Goal: Task Accomplishment & Management: Manage account settings

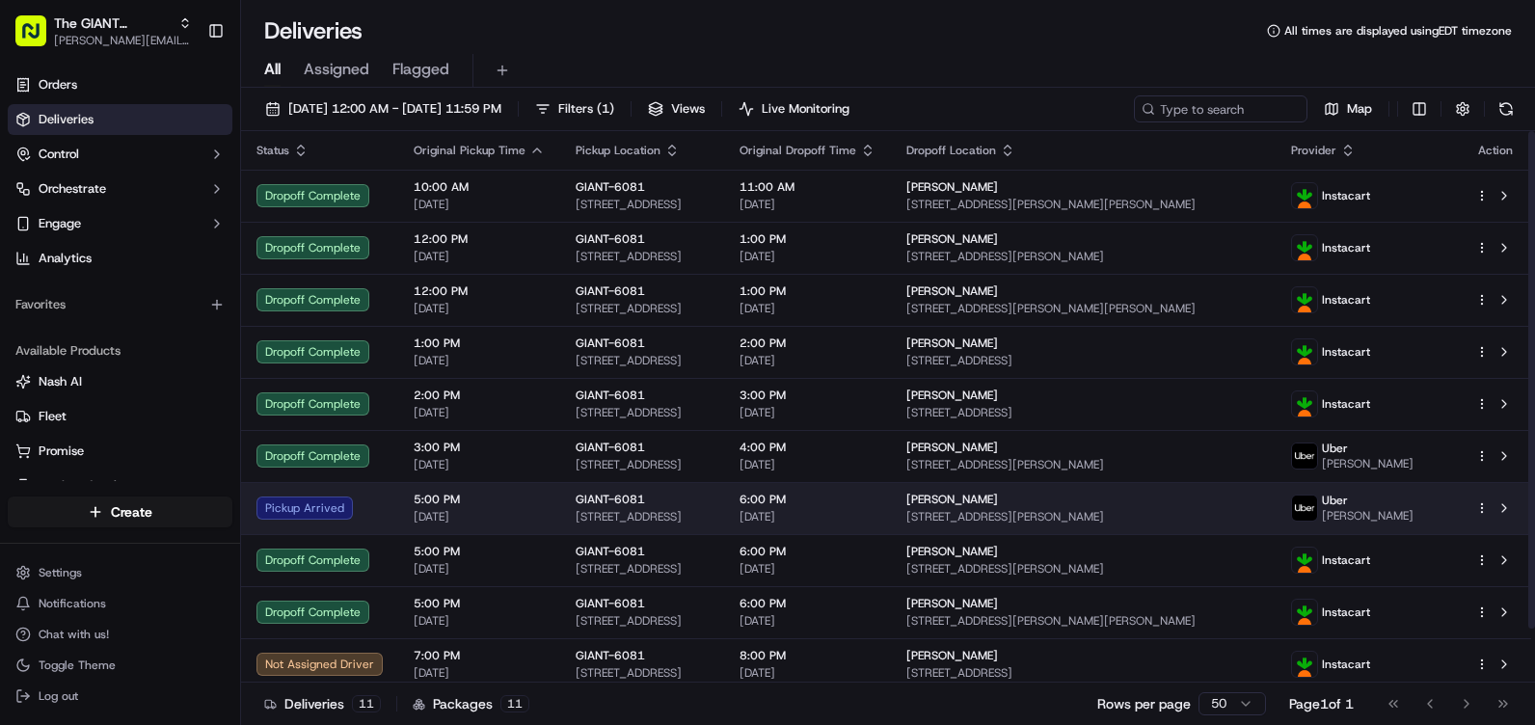
click at [638, 511] on span "[STREET_ADDRESS]" at bounding box center [641, 516] width 133 height 15
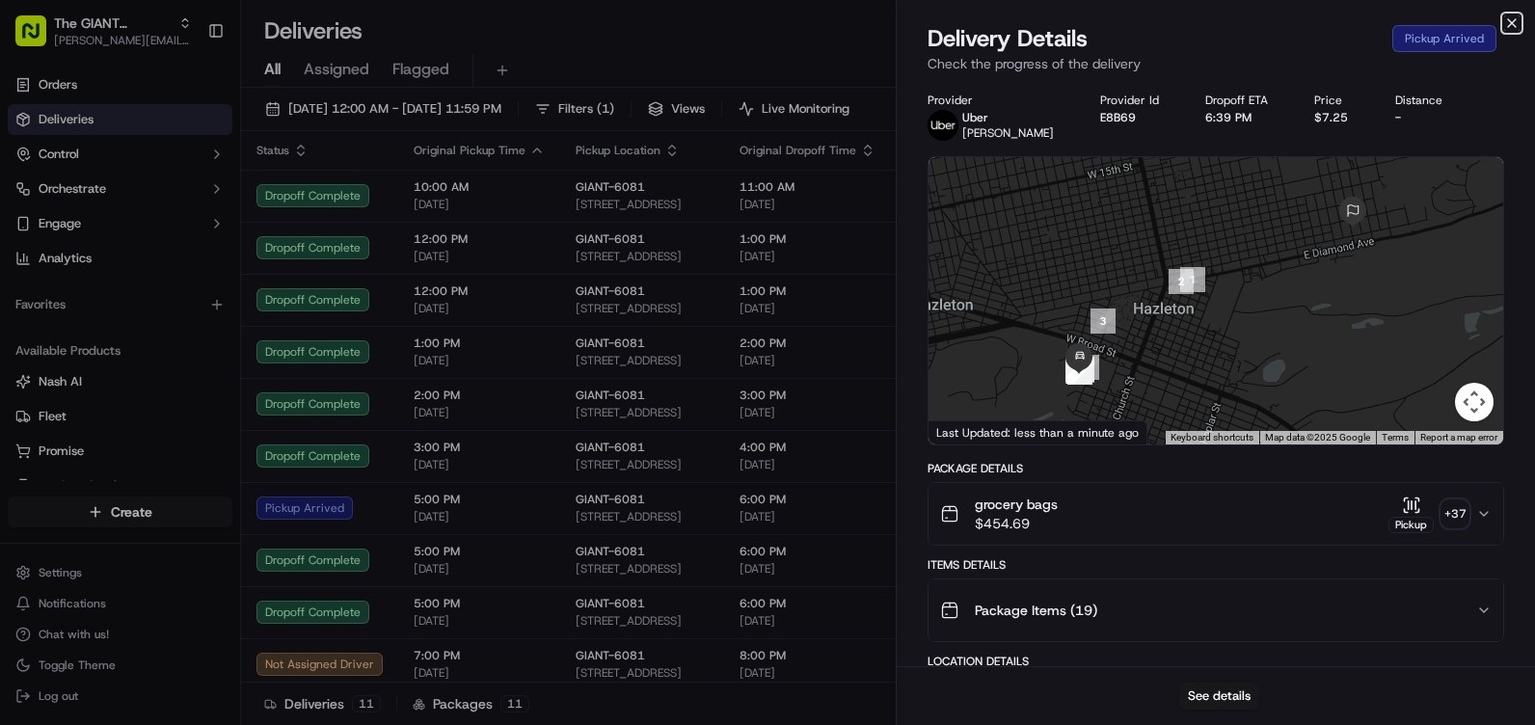
click at [1505, 21] on icon "button" at bounding box center [1511, 22] width 15 height 15
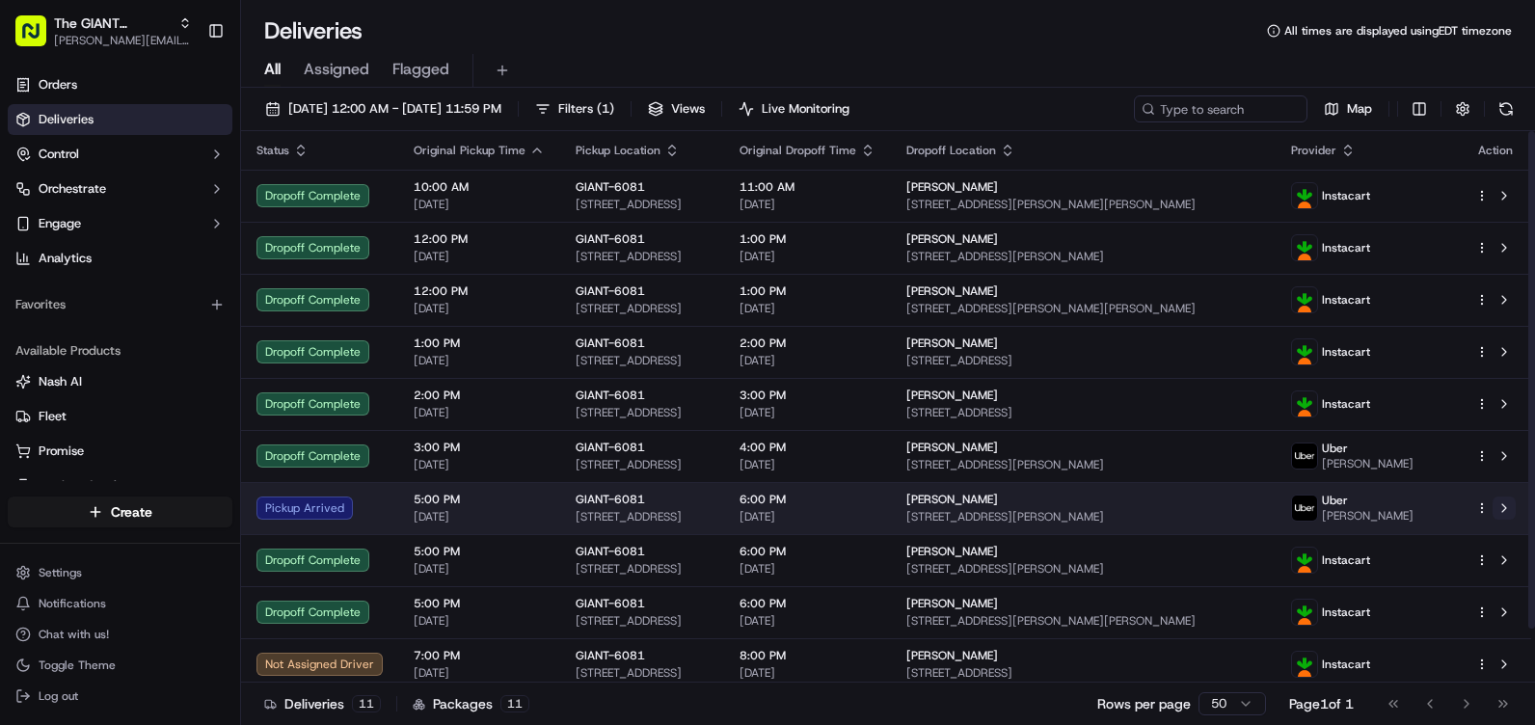
click at [1506, 500] on button at bounding box center [1503, 507] width 23 height 23
click at [1496, 513] on button at bounding box center [1503, 507] width 23 height 23
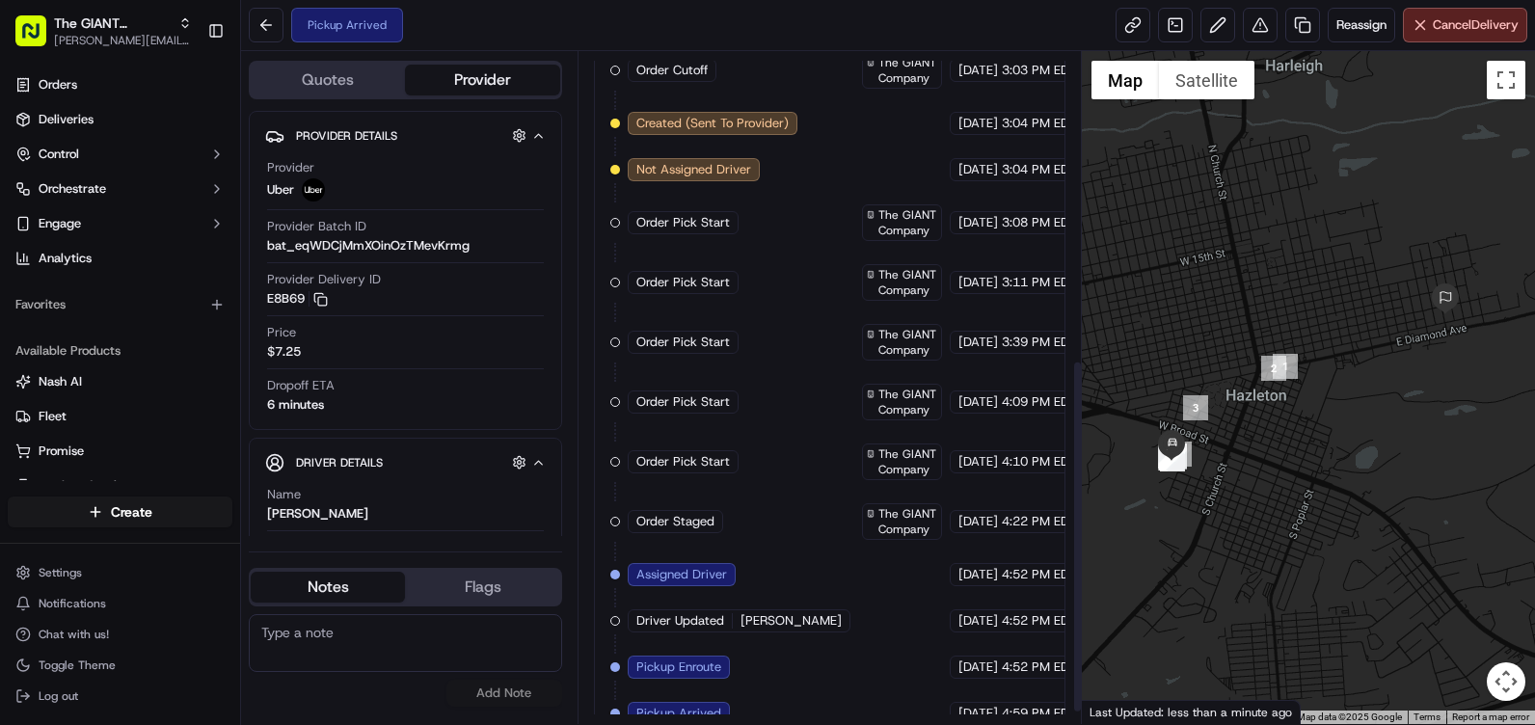
scroll to position [605, 0]
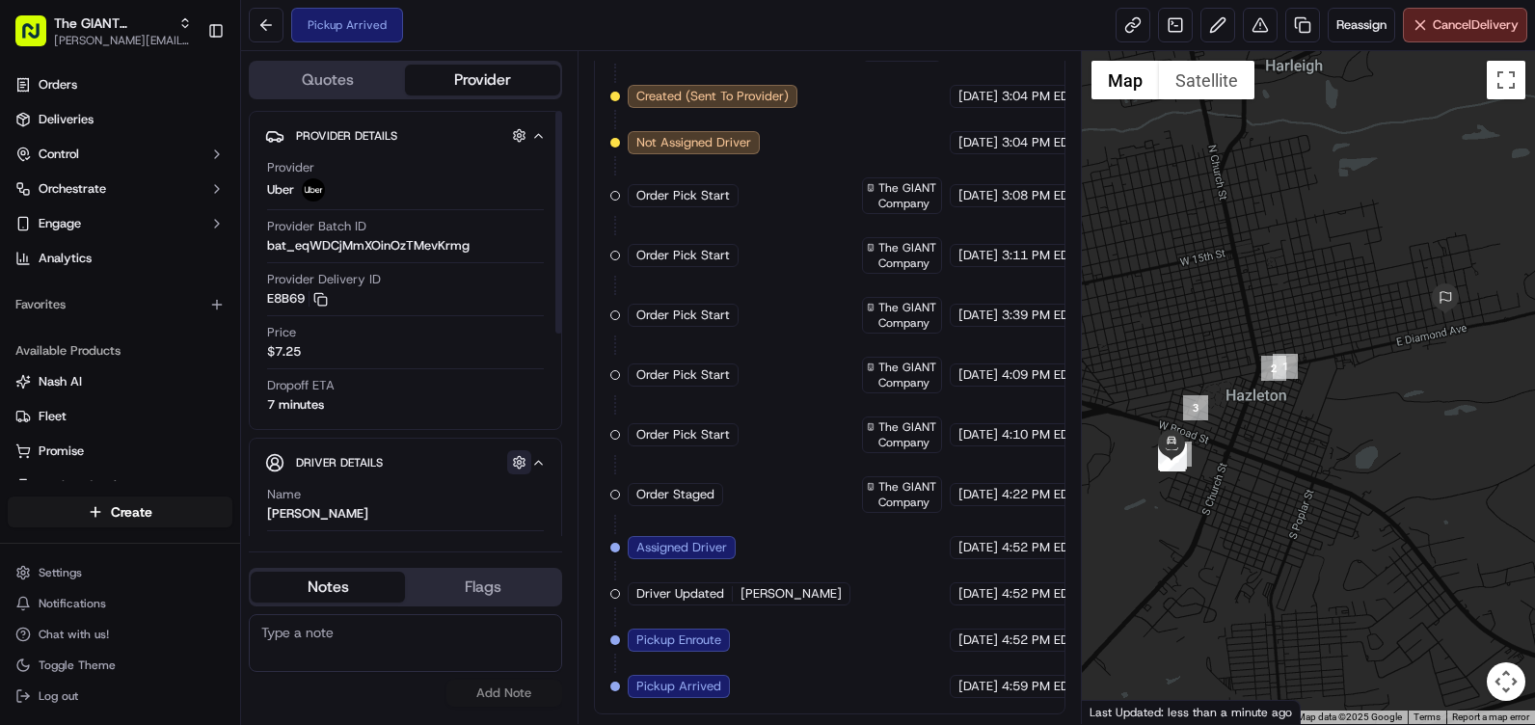
click at [521, 458] on button "button" at bounding box center [519, 462] width 24 height 24
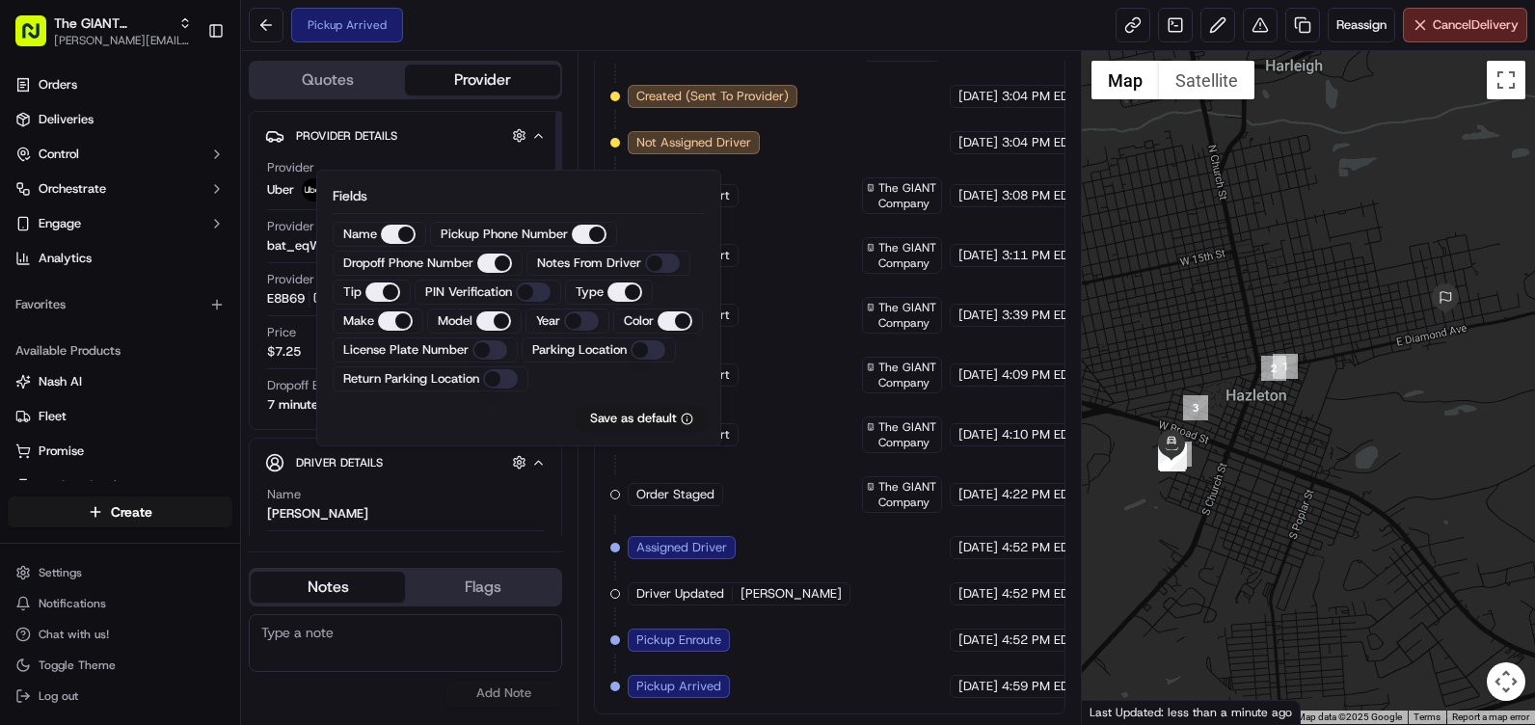
drag, startPoint x: 362, startPoint y: 513, endPoint x: 438, endPoint y: 493, distance: 77.9
click at [364, 513] on div "Name YANDRI D." at bounding box center [405, 504] width 277 height 37
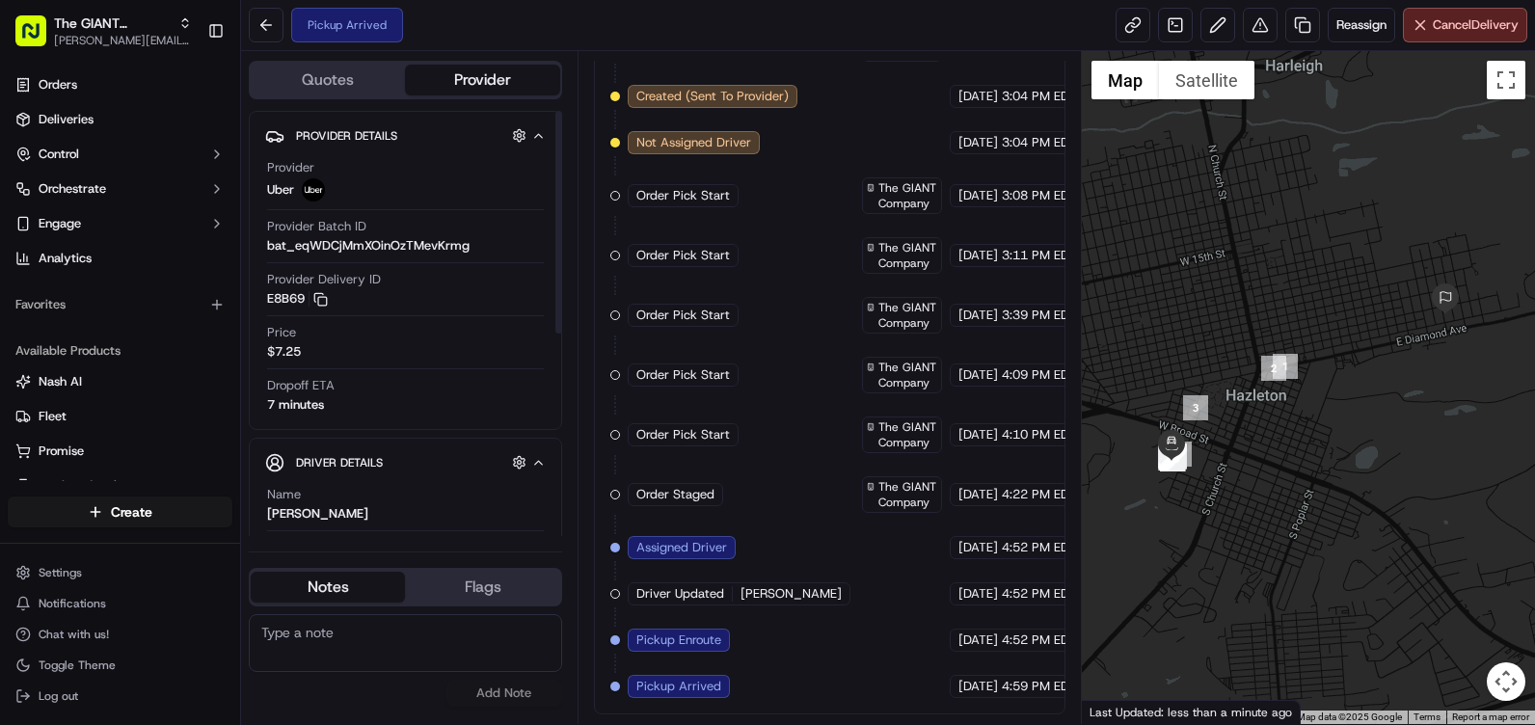
click at [483, 79] on button "Provider" at bounding box center [482, 80] width 154 height 31
click at [339, 71] on button "Quotes" at bounding box center [328, 80] width 154 height 31
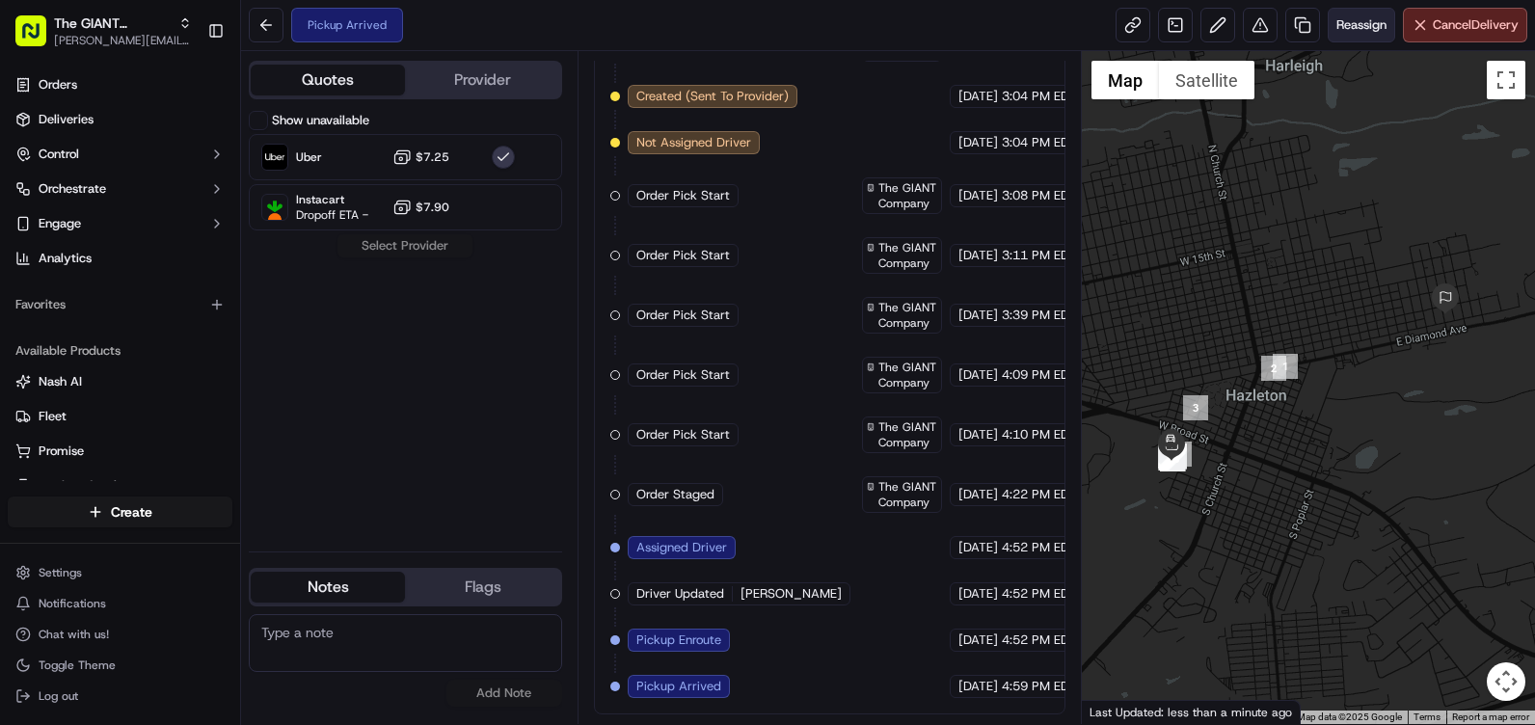
click at [1360, 24] on span "Reassign" at bounding box center [1361, 24] width 50 height 17
click at [253, 28] on button at bounding box center [266, 25] width 35 height 35
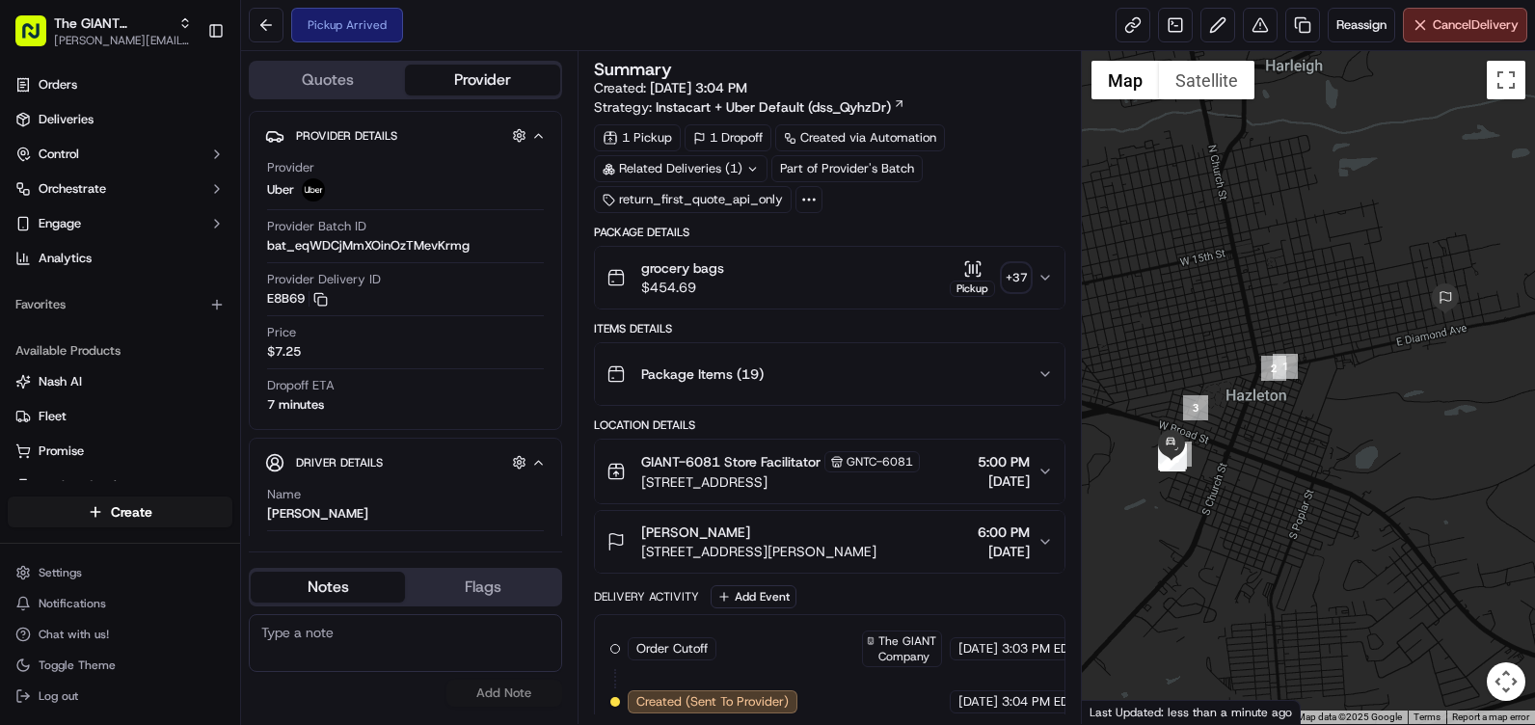
click at [613, 231] on div "Package Details" at bounding box center [829, 232] width 471 height 15
drag, startPoint x: 613, startPoint y: 231, endPoint x: 709, endPoint y: 227, distance: 96.5
click at [709, 227] on div "Package Details" at bounding box center [829, 232] width 471 height 15
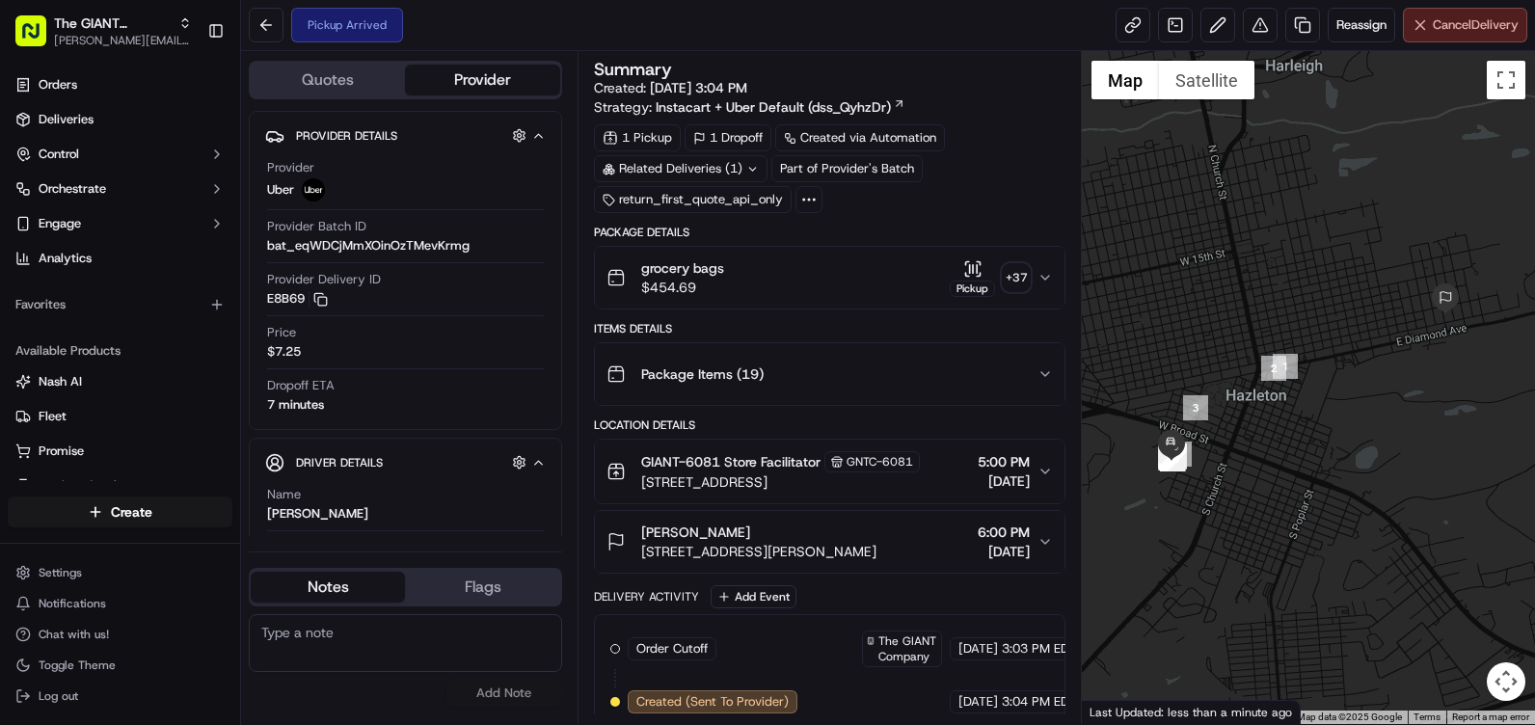
click at [1423, 20] on button "Cancel Delivery" at bounding box center [1464, 25] width 124 height 35
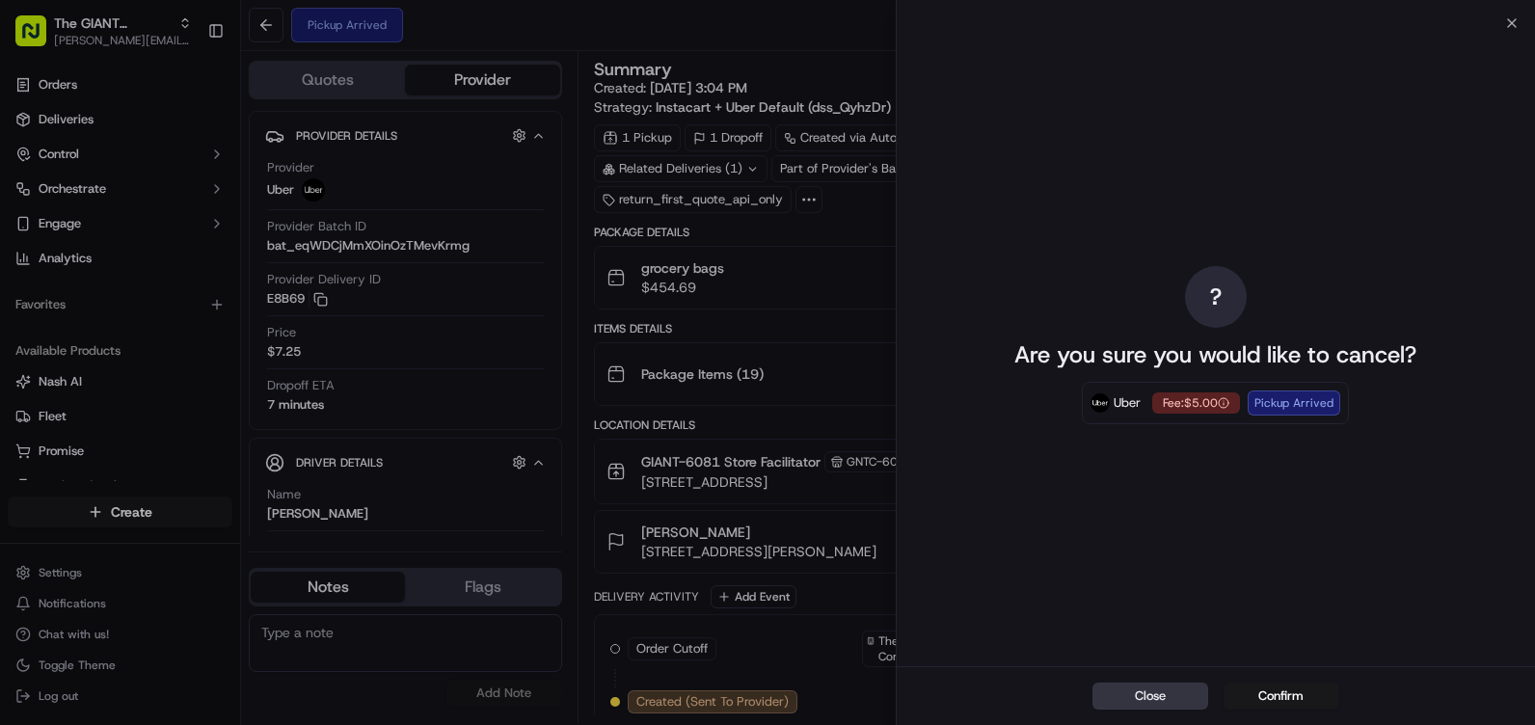
click at [1134, 703] on button "Close" at bounding box center [1150, 695] width 116 height 27
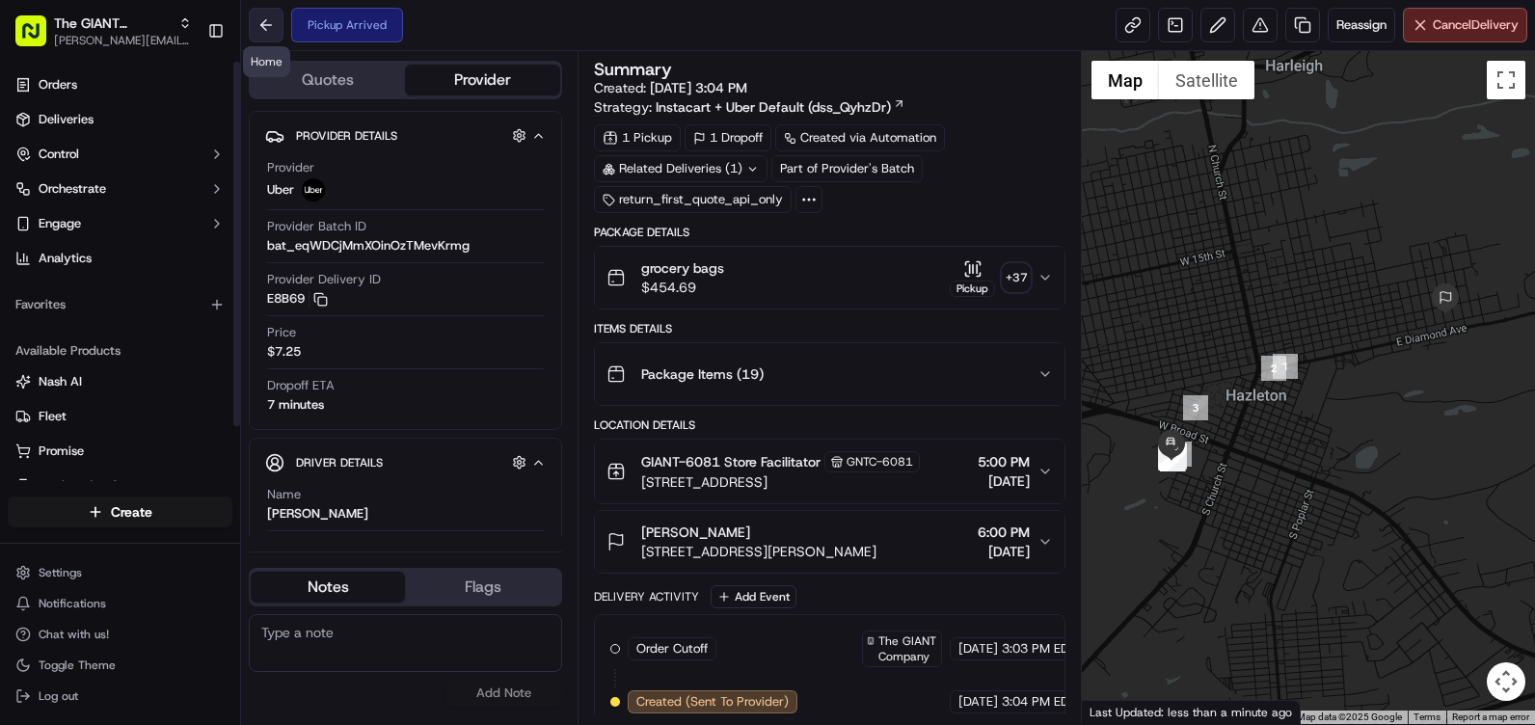
click at [276, 29] on button at bounding box center [266, 25] width 35 height 35
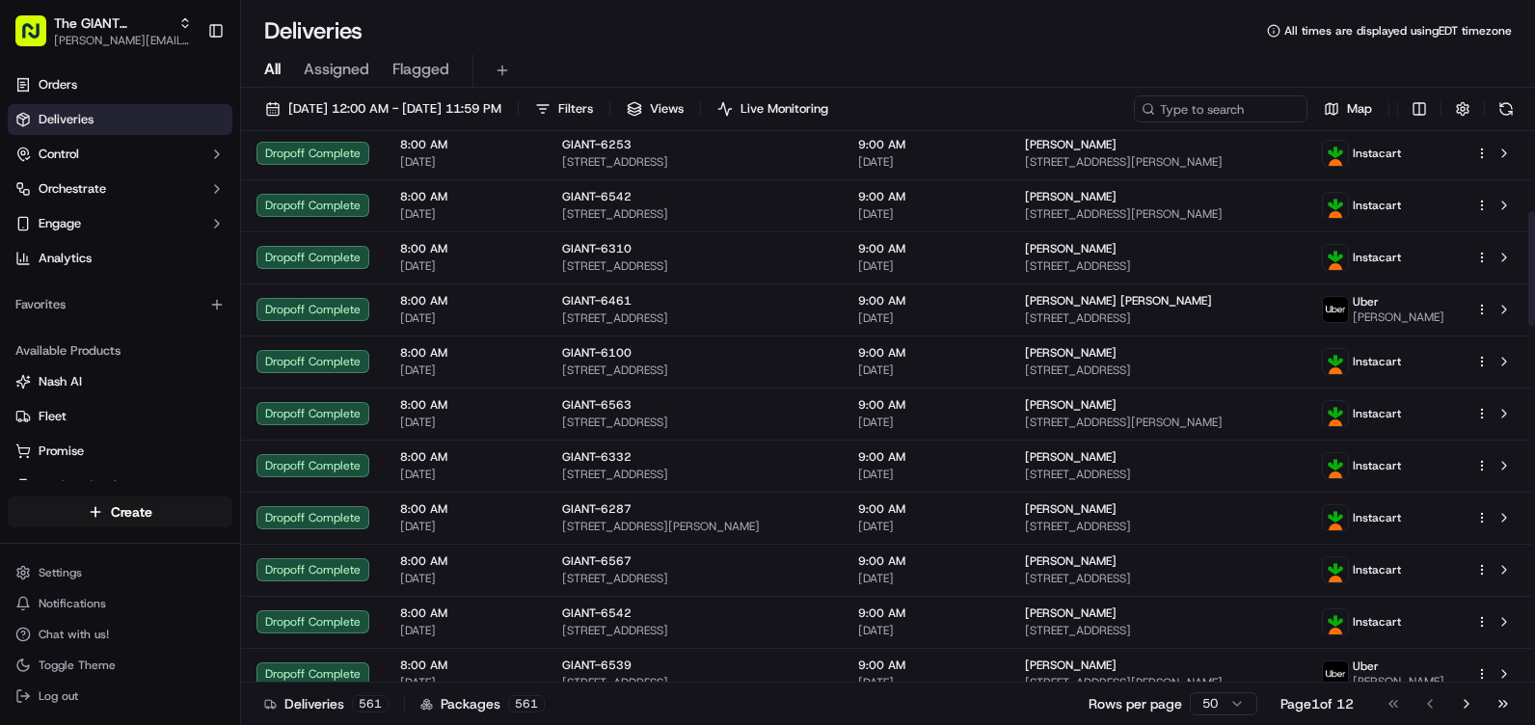
scroll to position [386, 0]
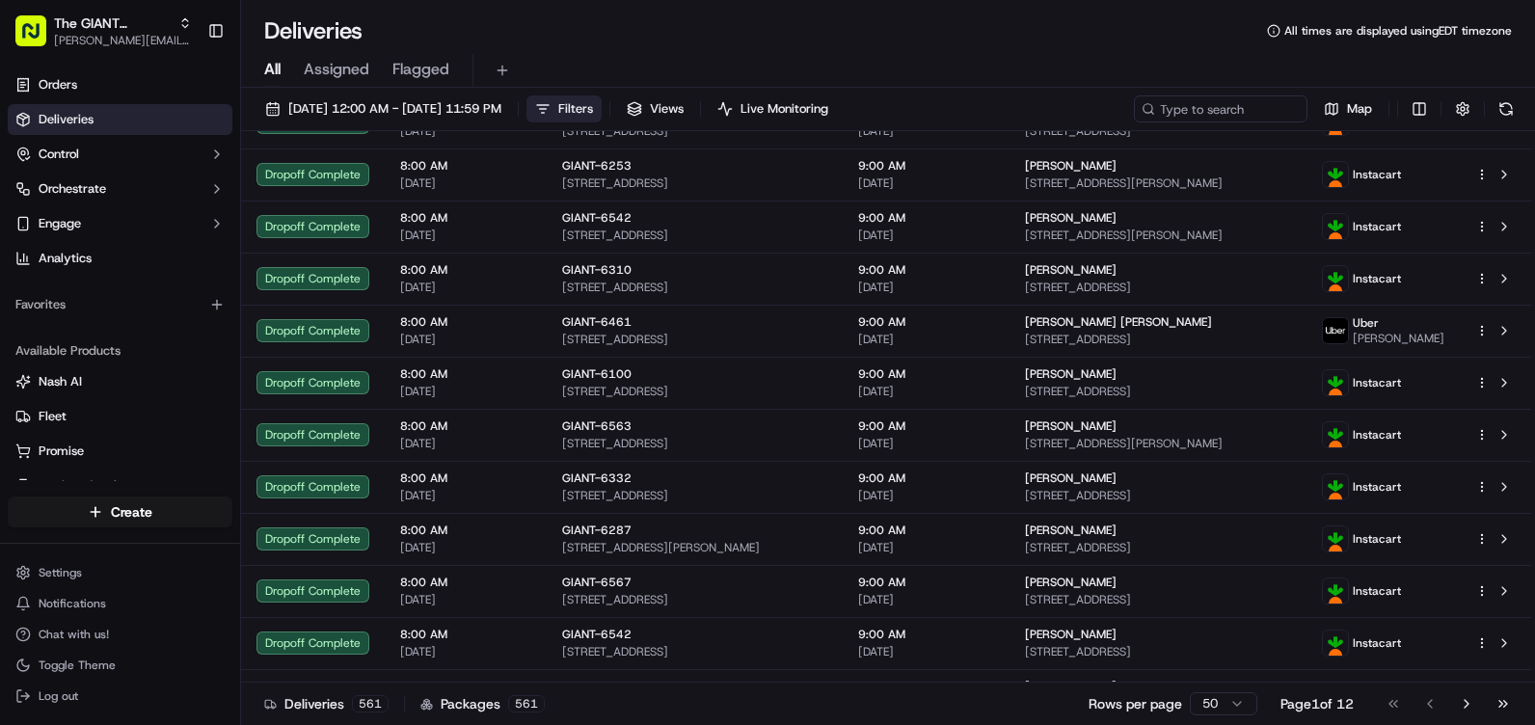
click at [593, 113] on span "Filters" at bounding box center [575, 108] width 35 height 17
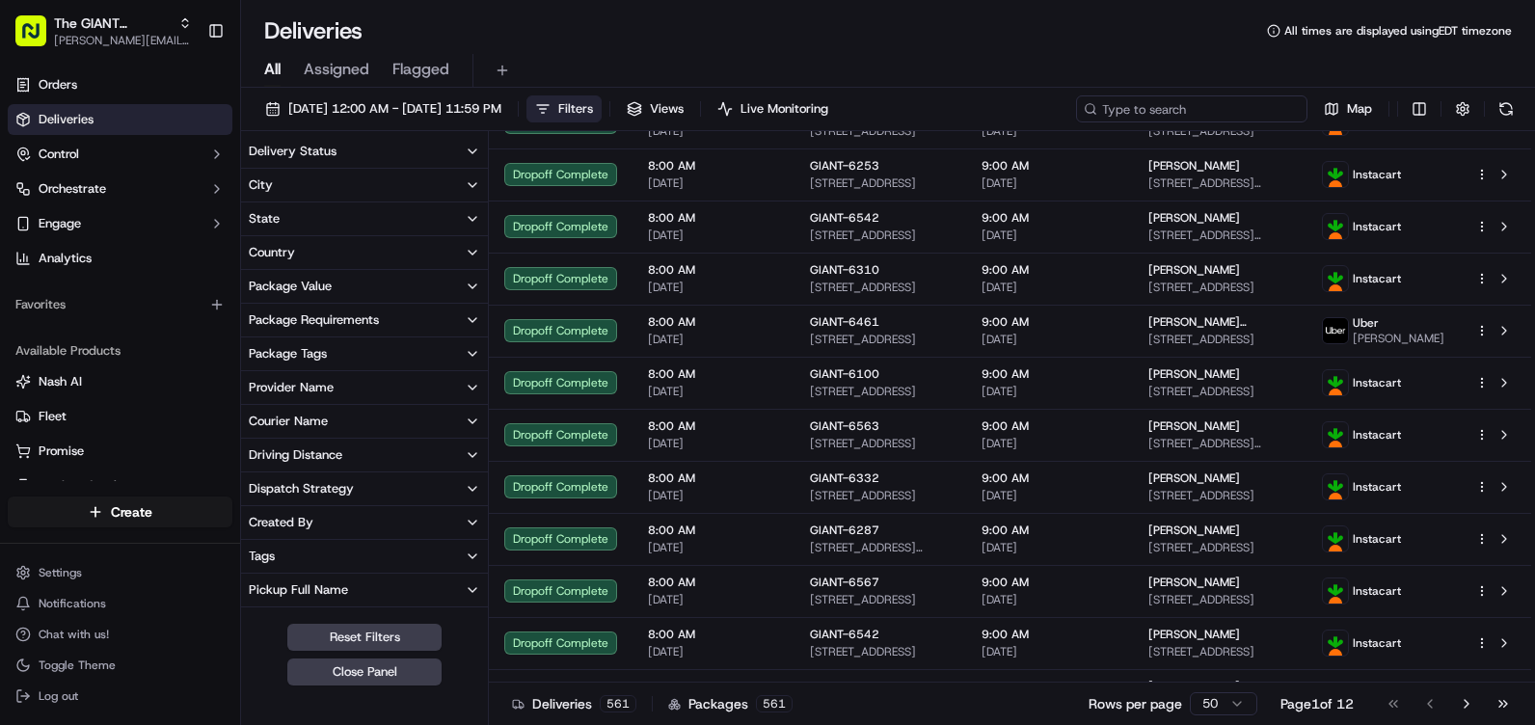
click at [1158, 102] on input at bounding box center [1191, 108] width 231 height 27
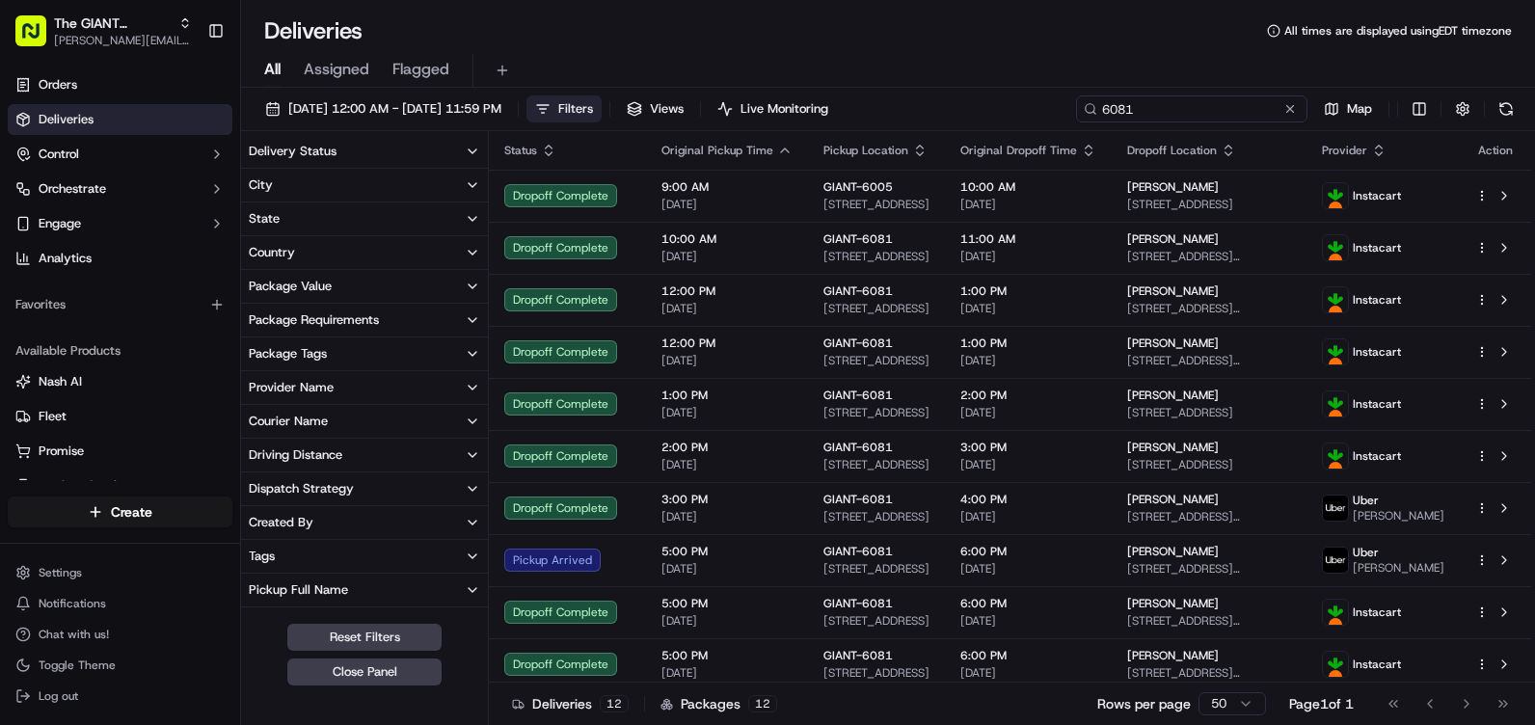
type input "6081"
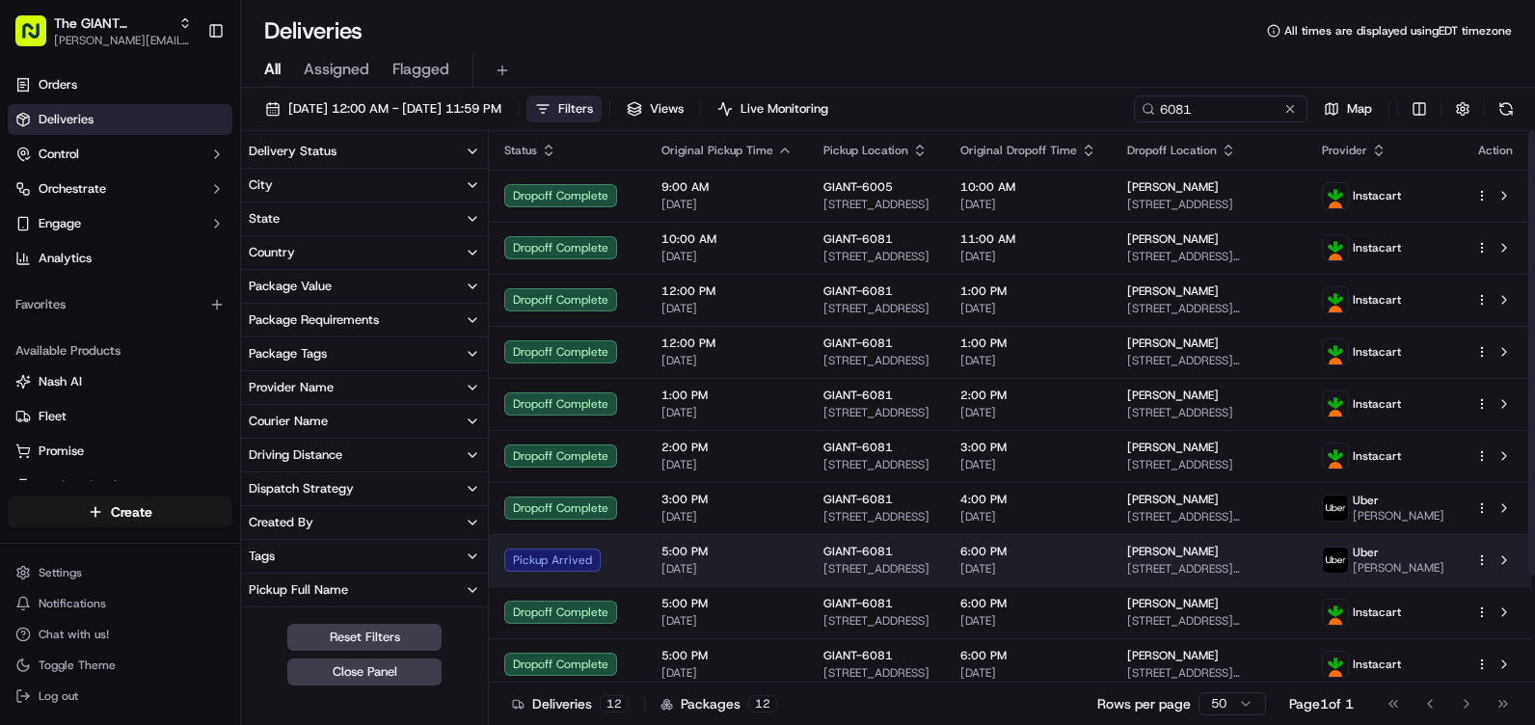
click at [1193, 559] on span "[PERSON_NAME]" at bounding box center [1173, 551] width 92 height 15
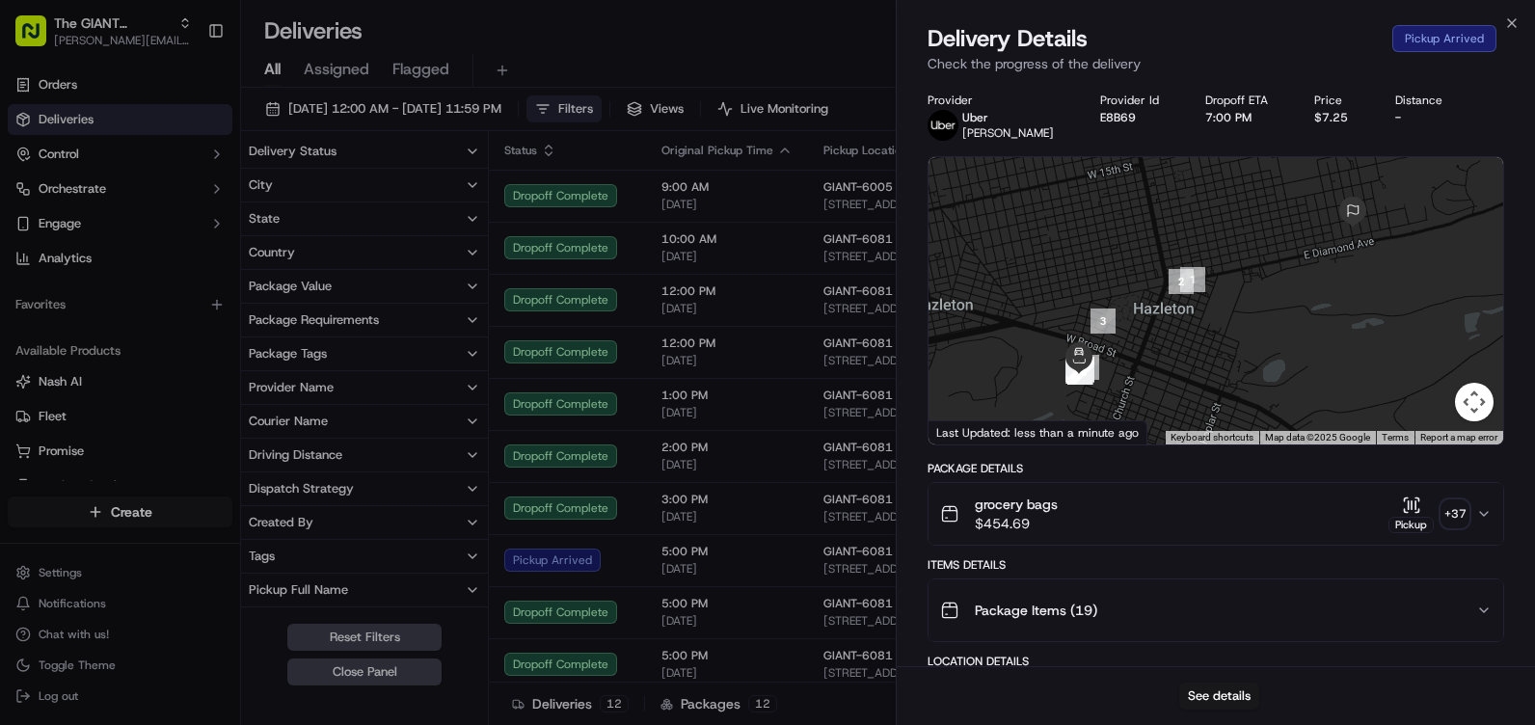
click at [1483, 518] on icon "button" at bounding box center [1483, 513] width 15 height 15
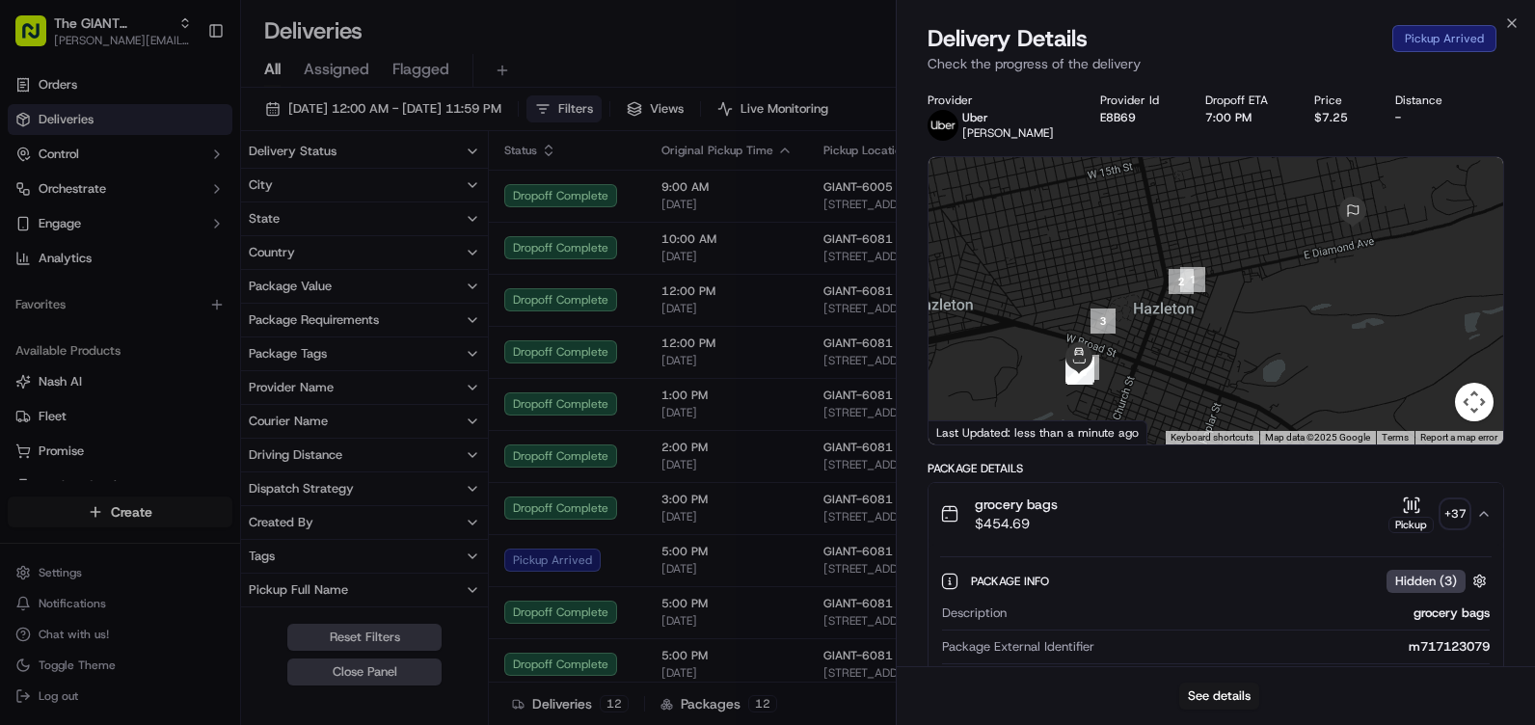
scroll to position [289, 0]
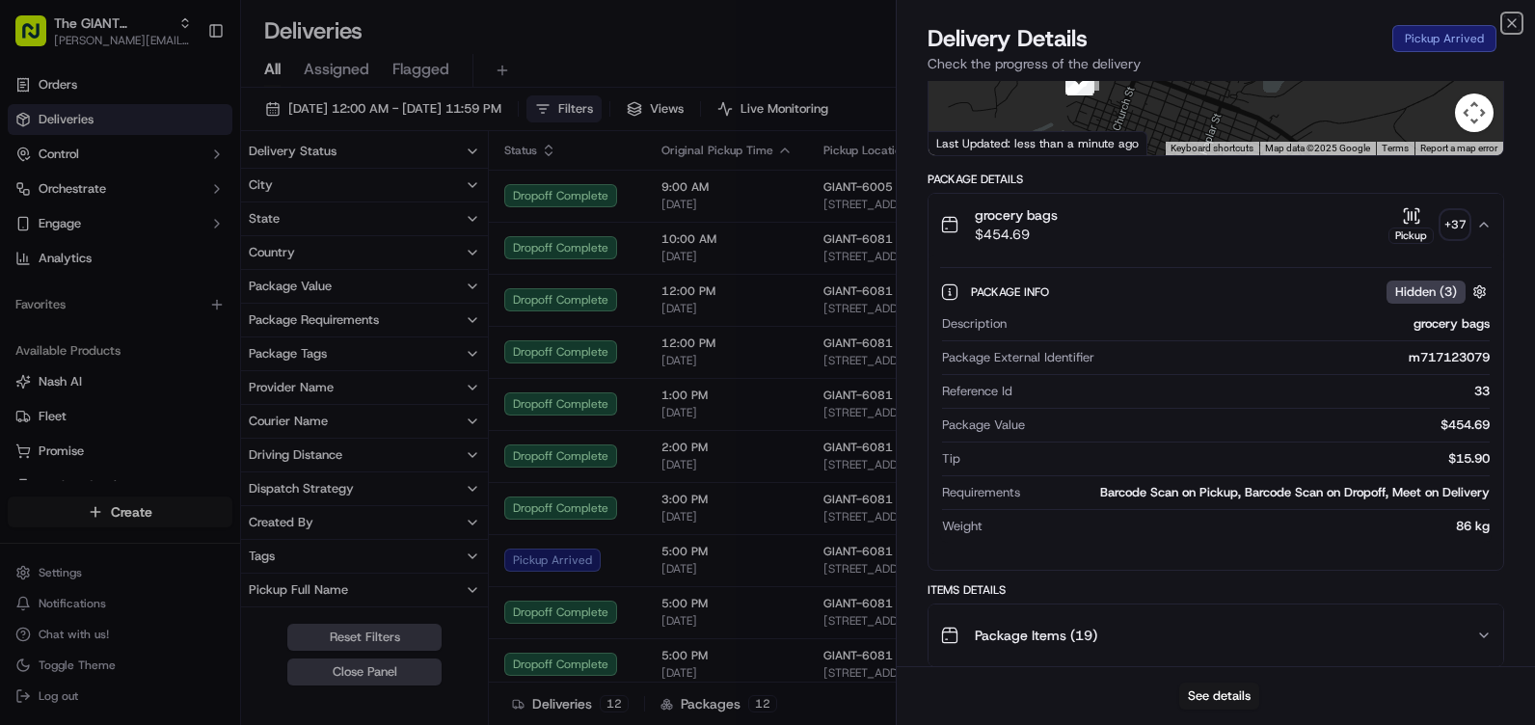
drag, startPoint x: 1508, startPoint y: 18, endPoint x: 1504, endPoint y: 39, distance: 20.6
click at [1508, 18] on icon "button" at bounding box center [1511, 22] width 15 height 15
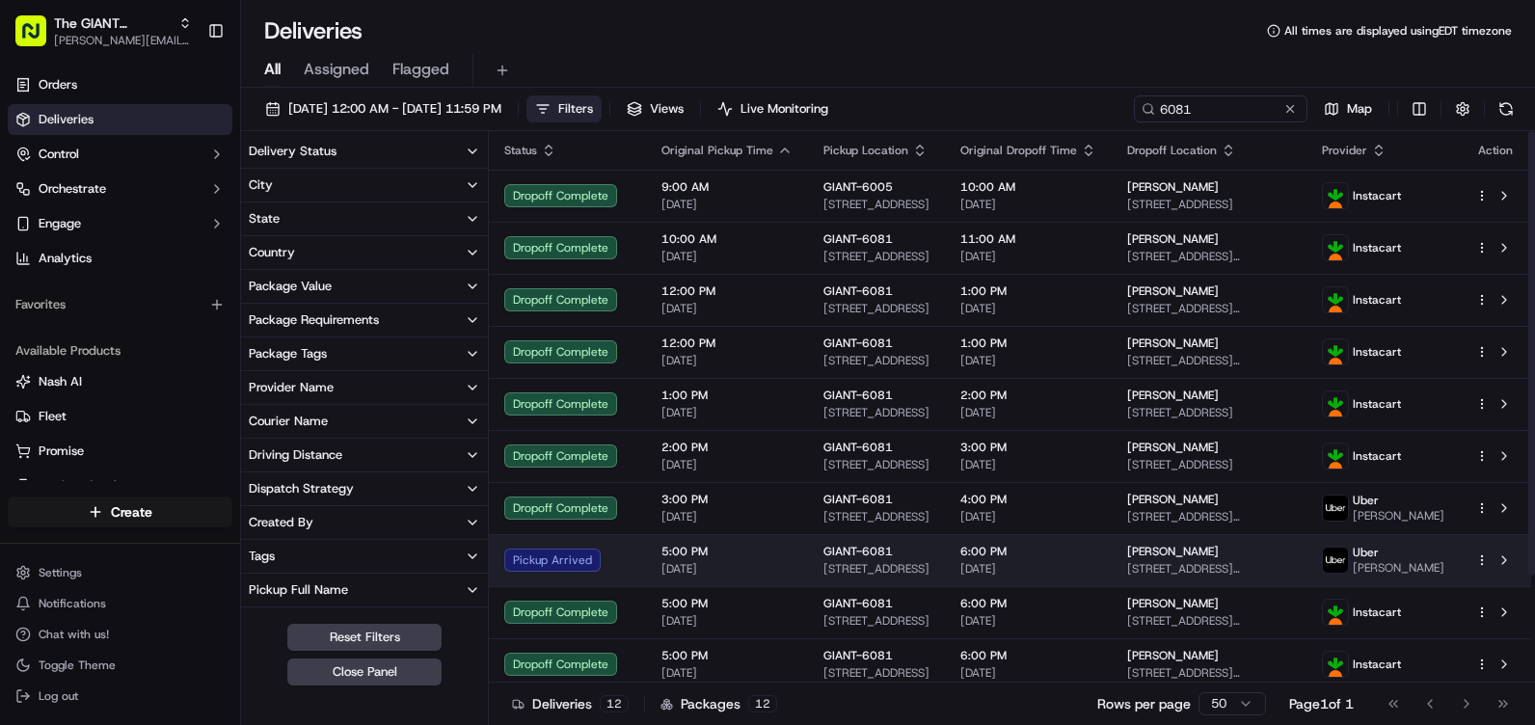
click at [869, 553] on span "GIANT-6081" at bounding box center [857, 551] width 69 height 15
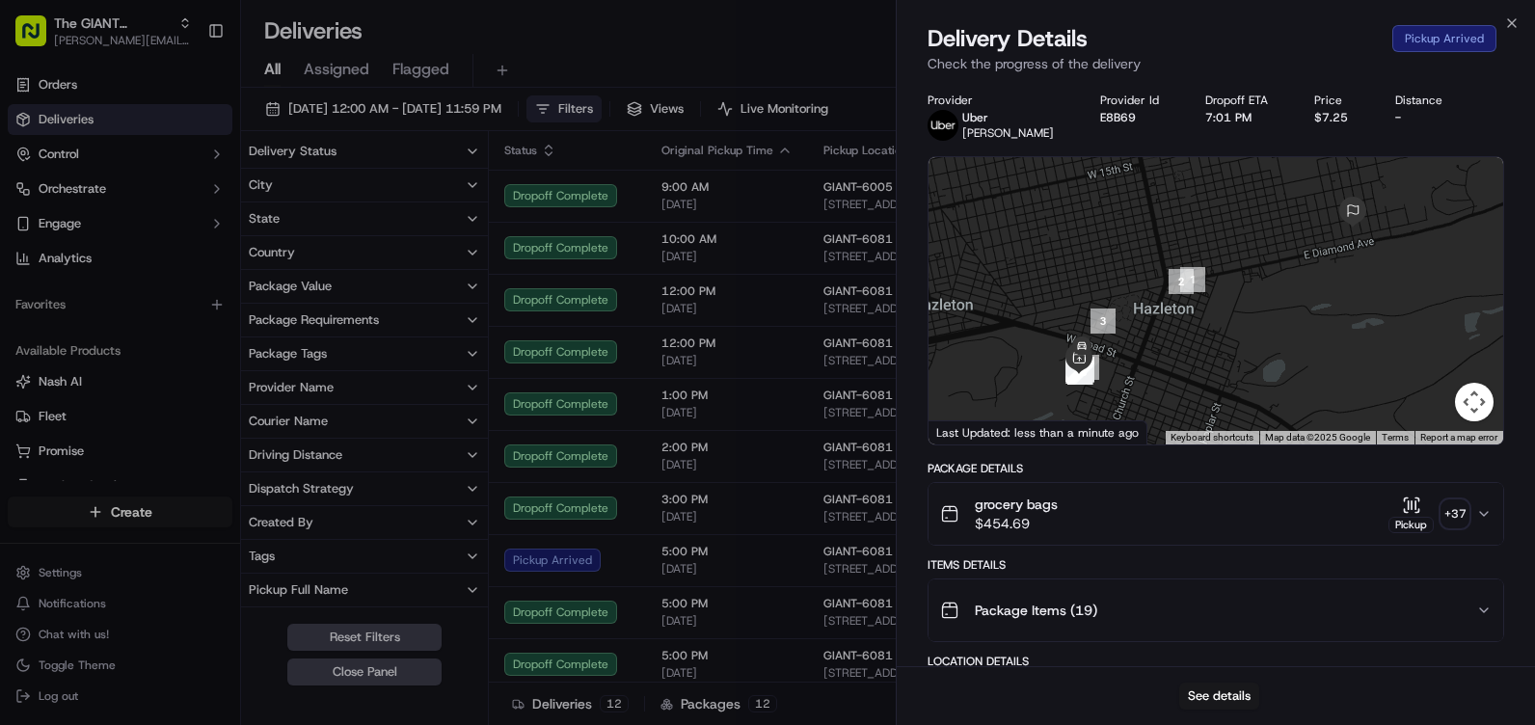
click at [1011, 507] on span "grocery bags" at bounding box center [1016, 503] width 83 height 19
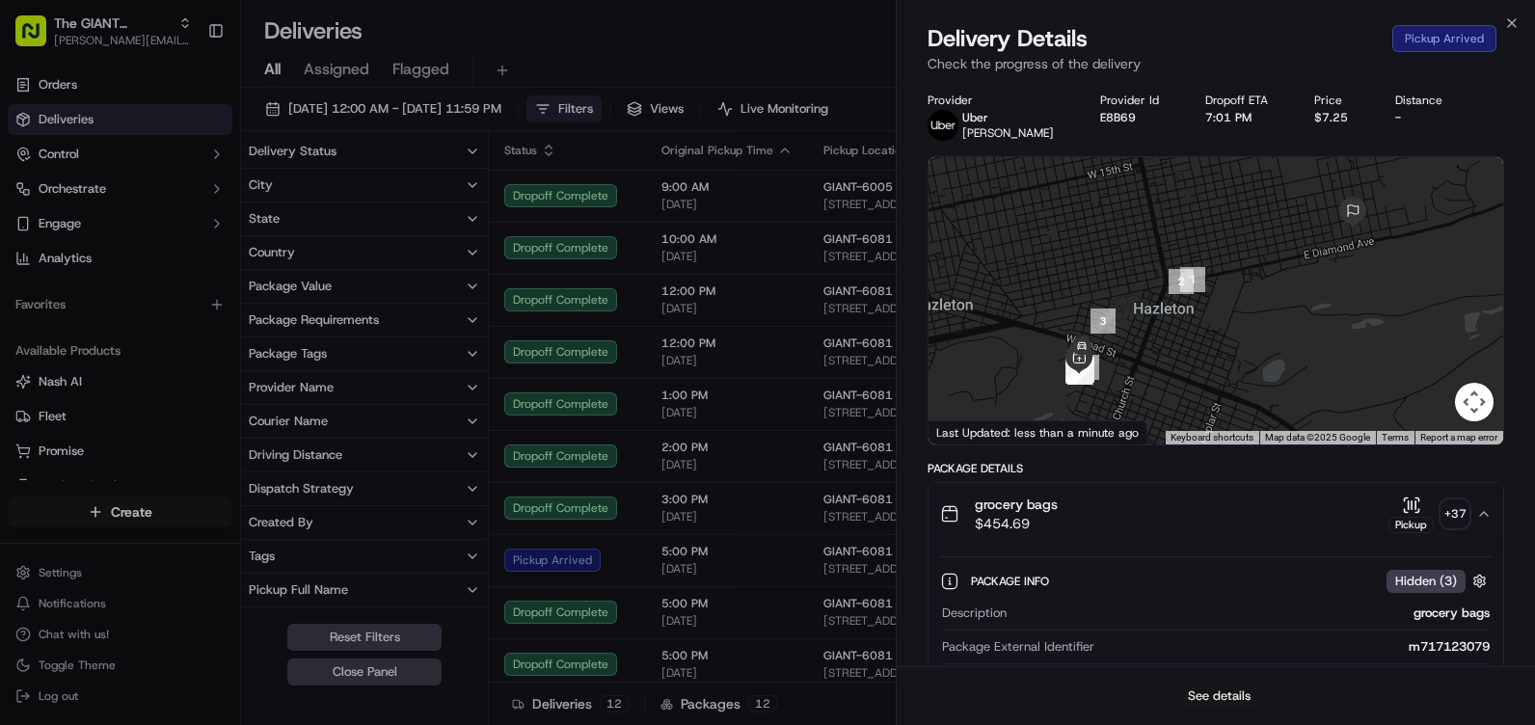
click at [1215, 695] on button "See details" at bounding box center [1219, 695] width 80 height 27
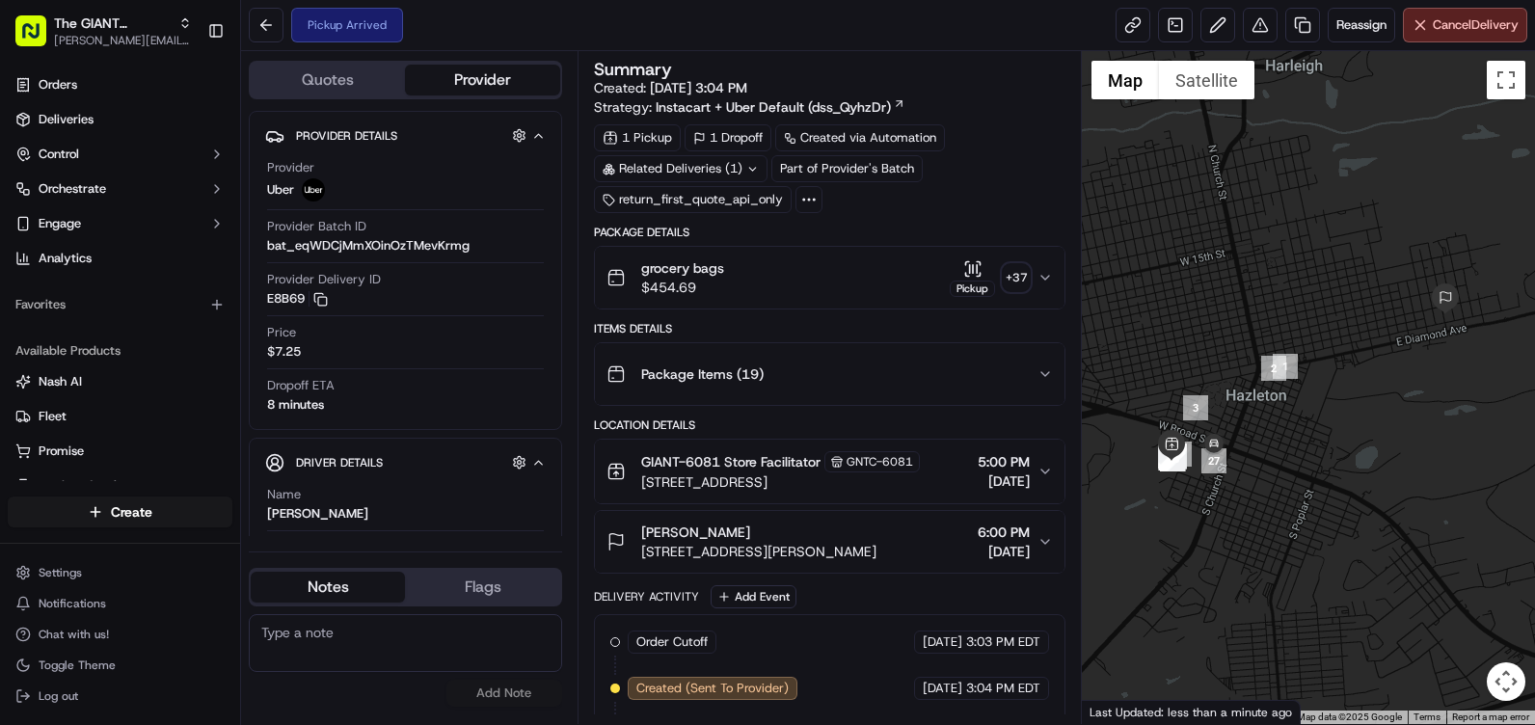
click at [1042, 270] on icon "button" at bounding box center [1044, 277] width 15 height 15
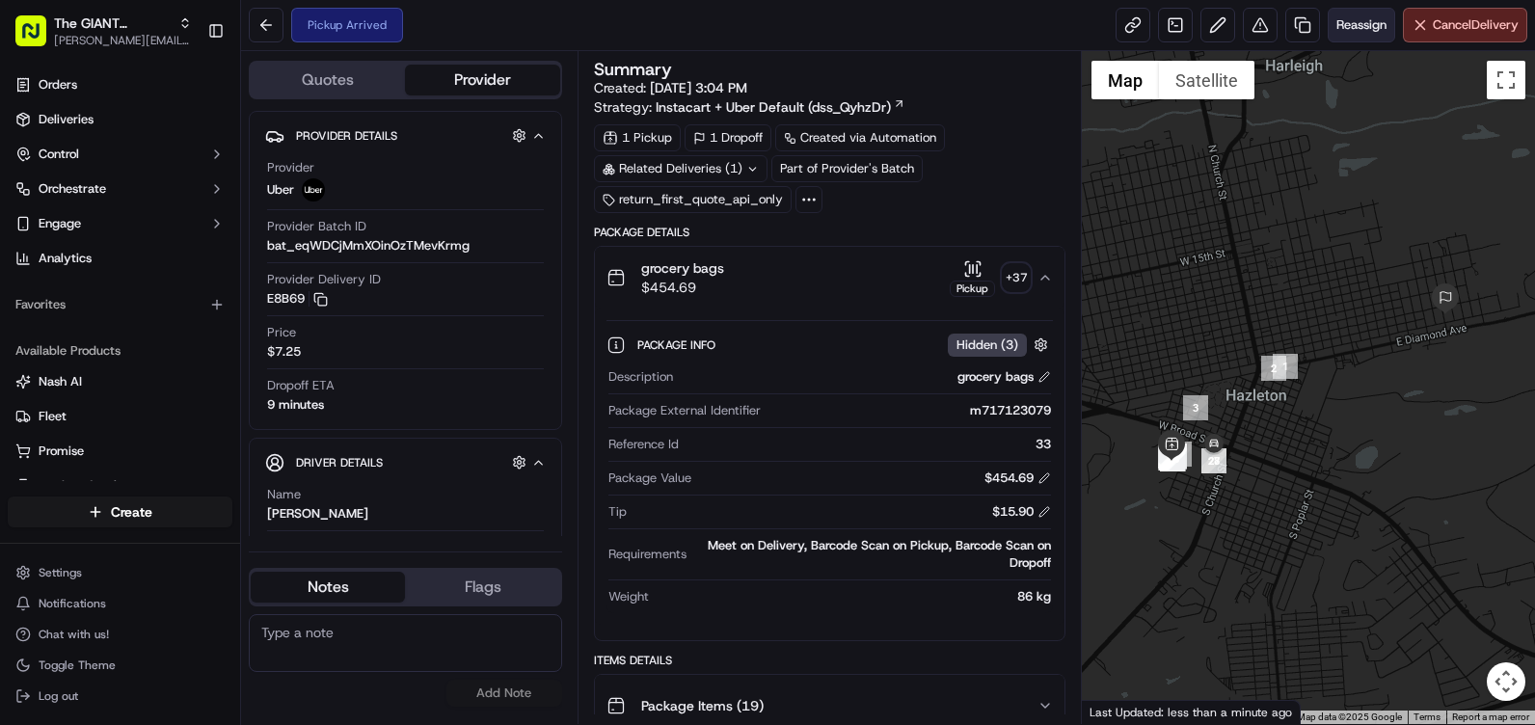
click at [1370, 30] on span "Reassign" at bounding box center [1361, 24] width 50 height 17
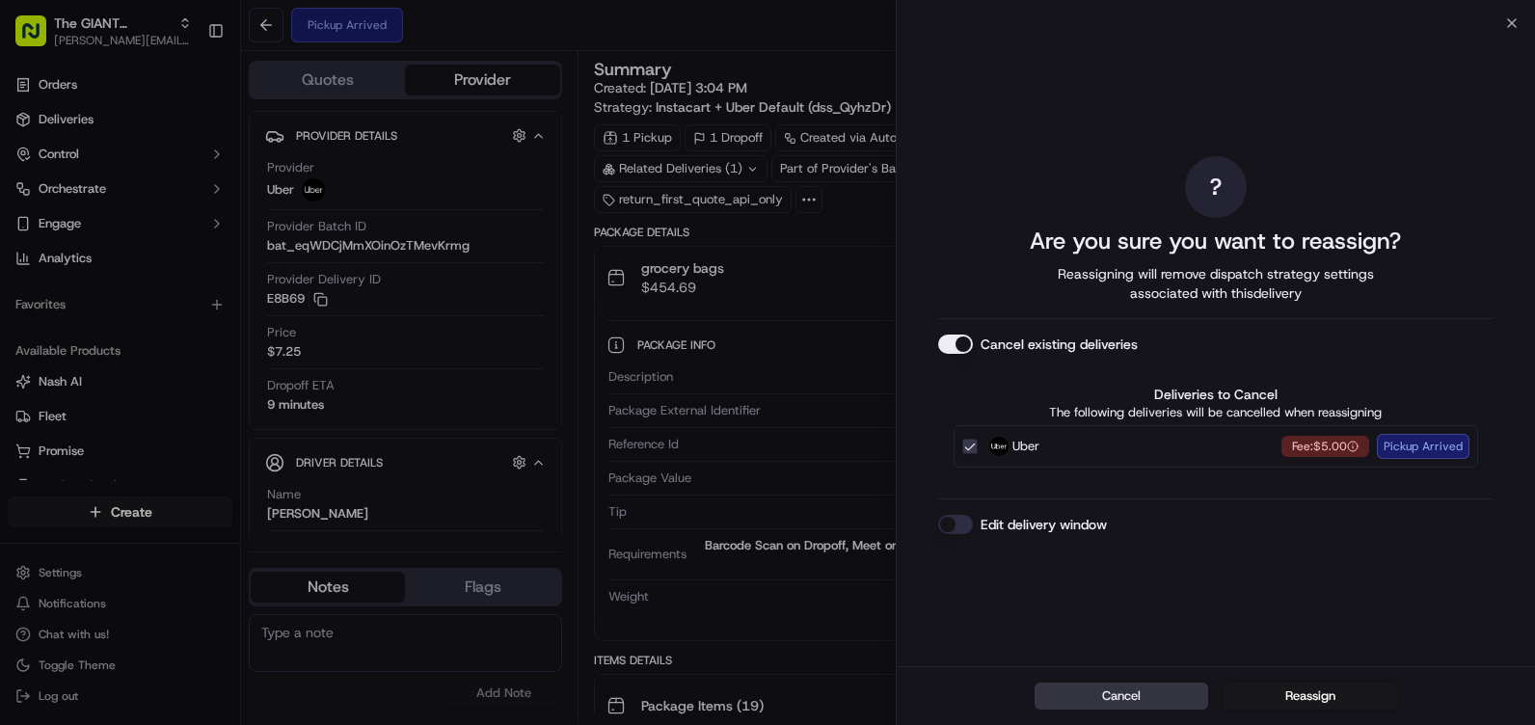
click at [1156, 696] on button "Cancel" at bounding box center [1121, 695] width 174 height 27
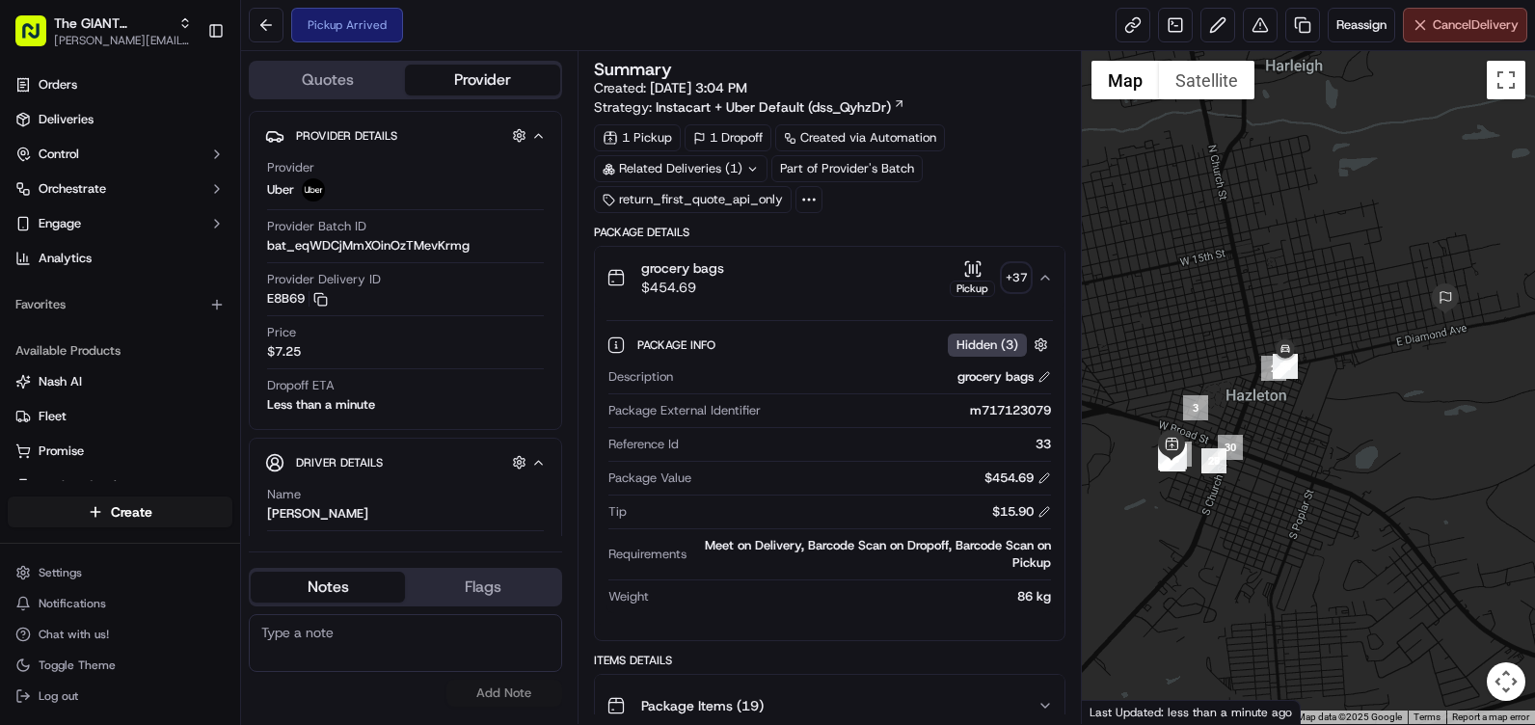
click at [1462, 31] on span "Cancel Delivery" at bounding box center [1475, 24] width 86 height 17
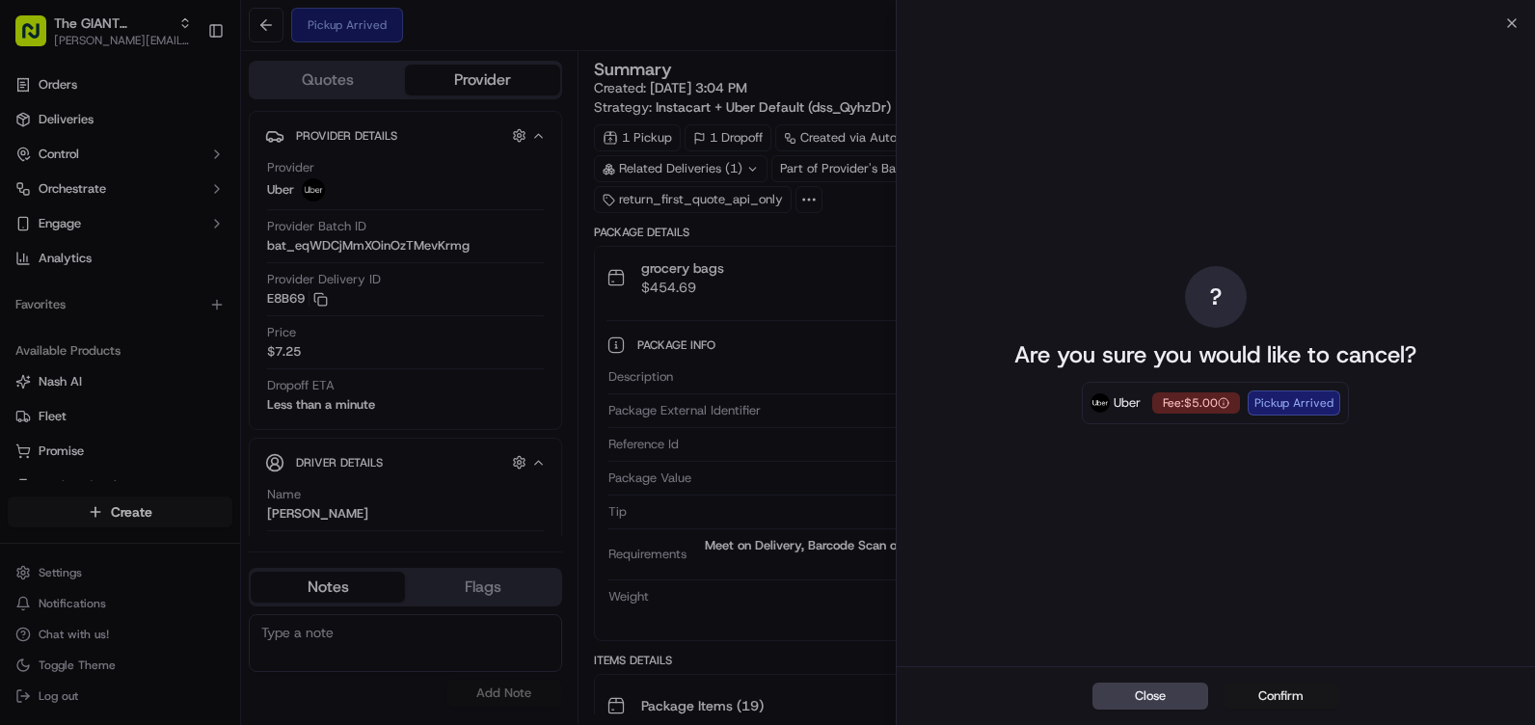
click at [1270, 703] on button "Confirm" at bounding box center [1281, 695] width 116 height 27
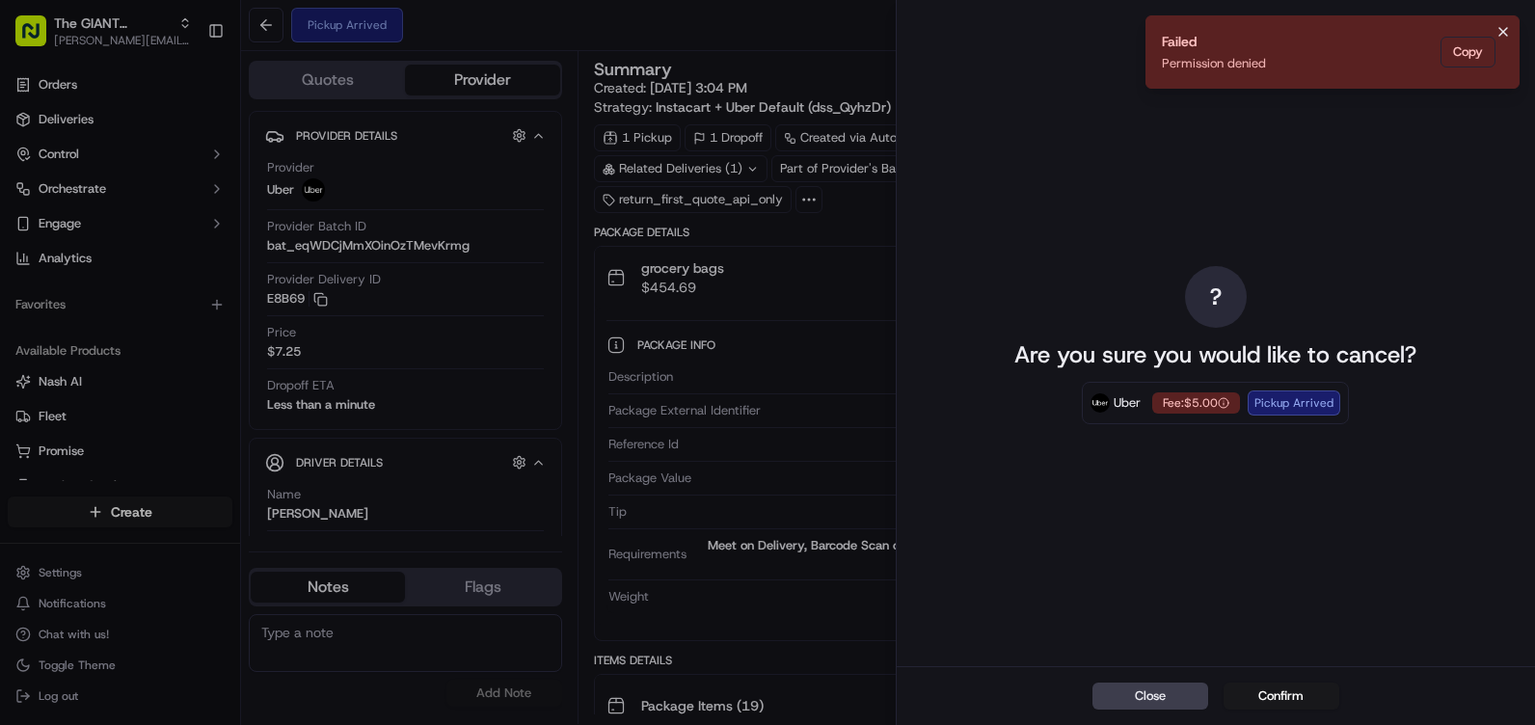
click at [1507, 27] on icon "Notifications (F8)" at bounding box center [1502, 31] width 15 height 15
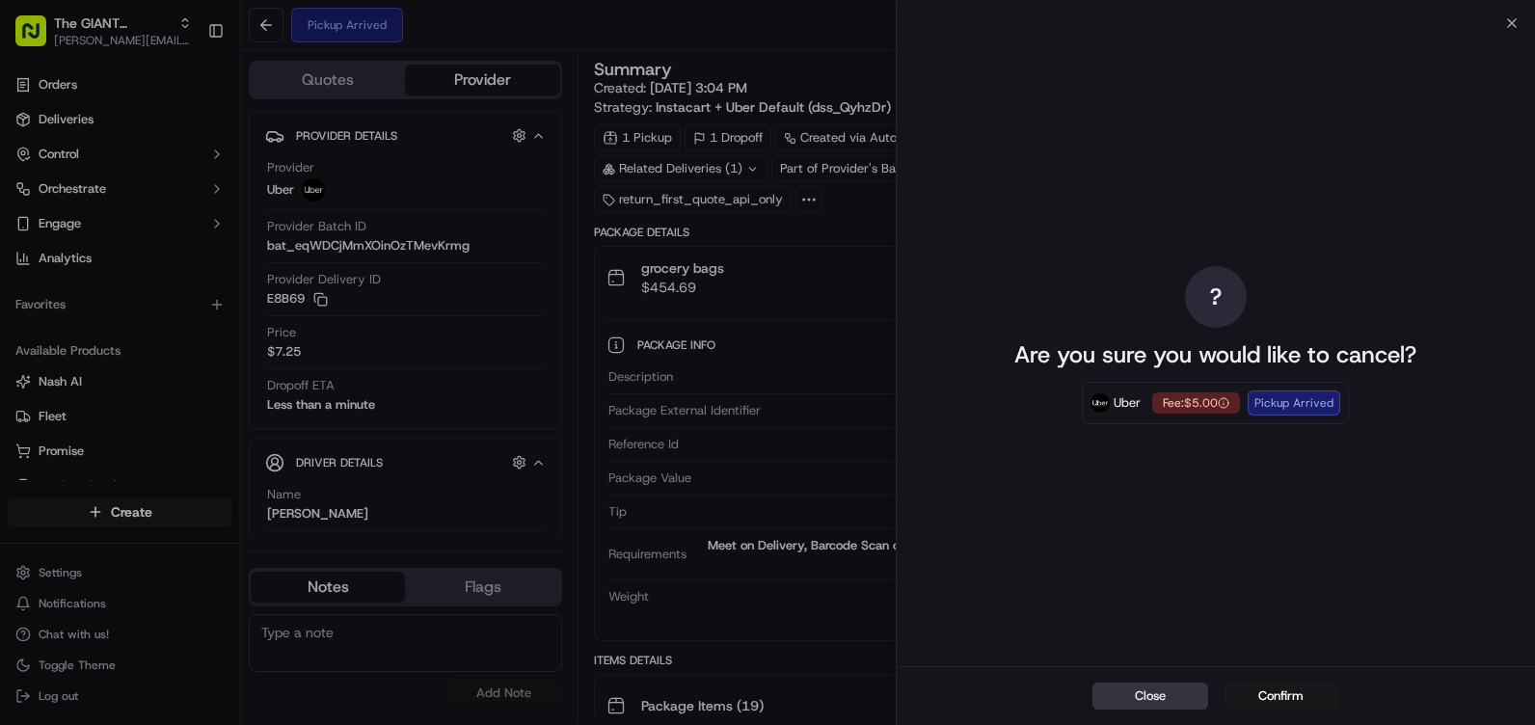
click at [1130, 702] on button "Close" at bounding box center [1150, 695] width 116 height 27
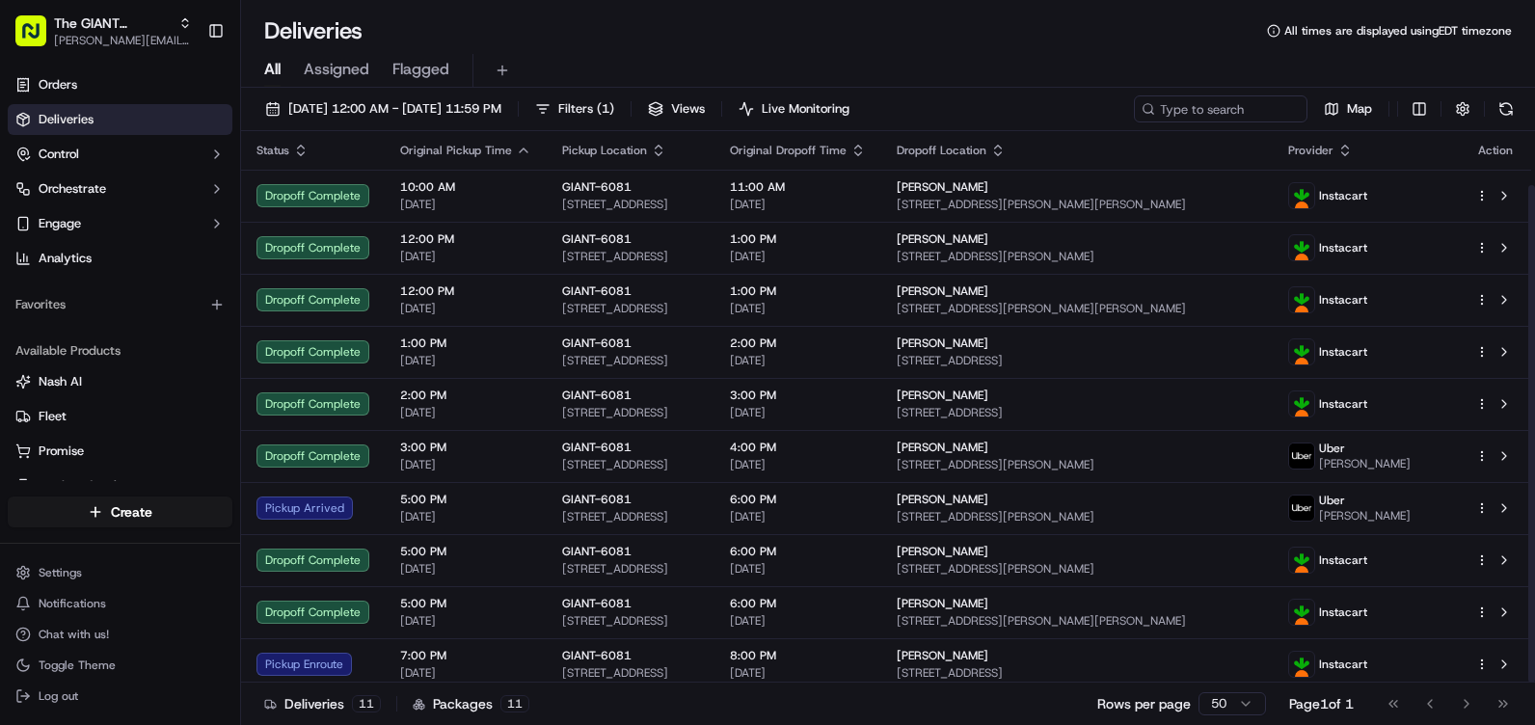
scroll to position [60, 0]
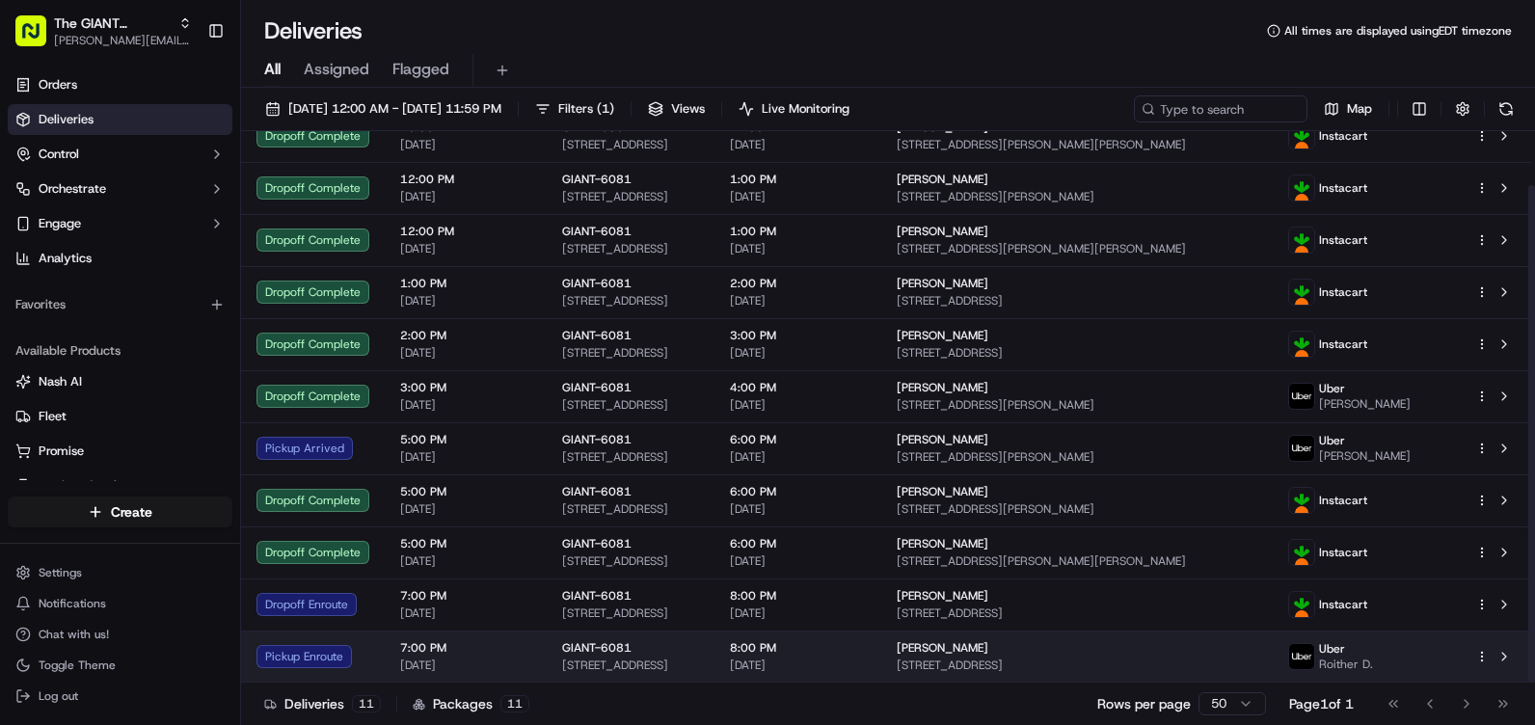
click at [1373, 654] on div "Uber Roither D." at bounding box center [1330, 656] width 85 height 31
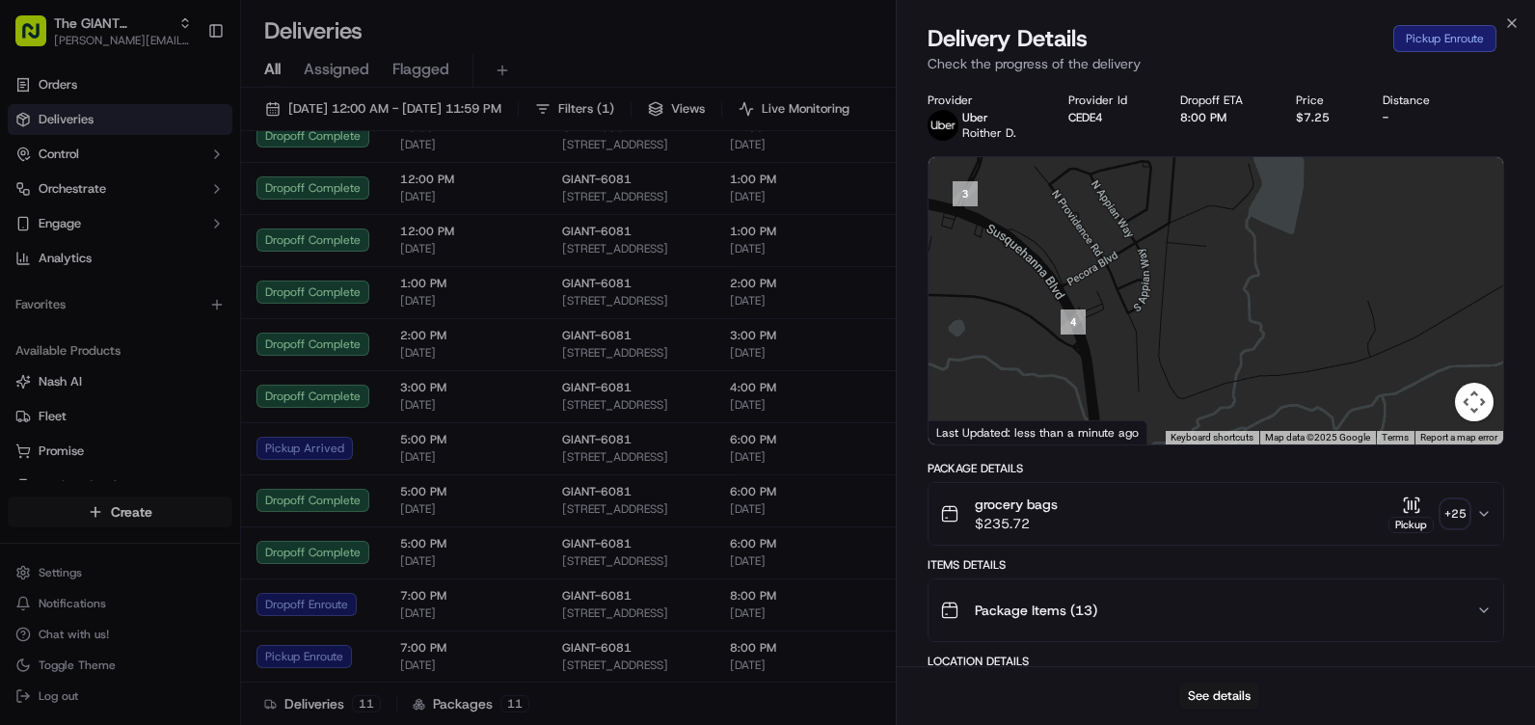
drag, startPoint x: 1165, startPoint y: 244, endPoint x: 1190, endPoint y: 355, distance: 113.6
click at [1190, 355] on div at bounding box center [1215, 300] width 574 height 287
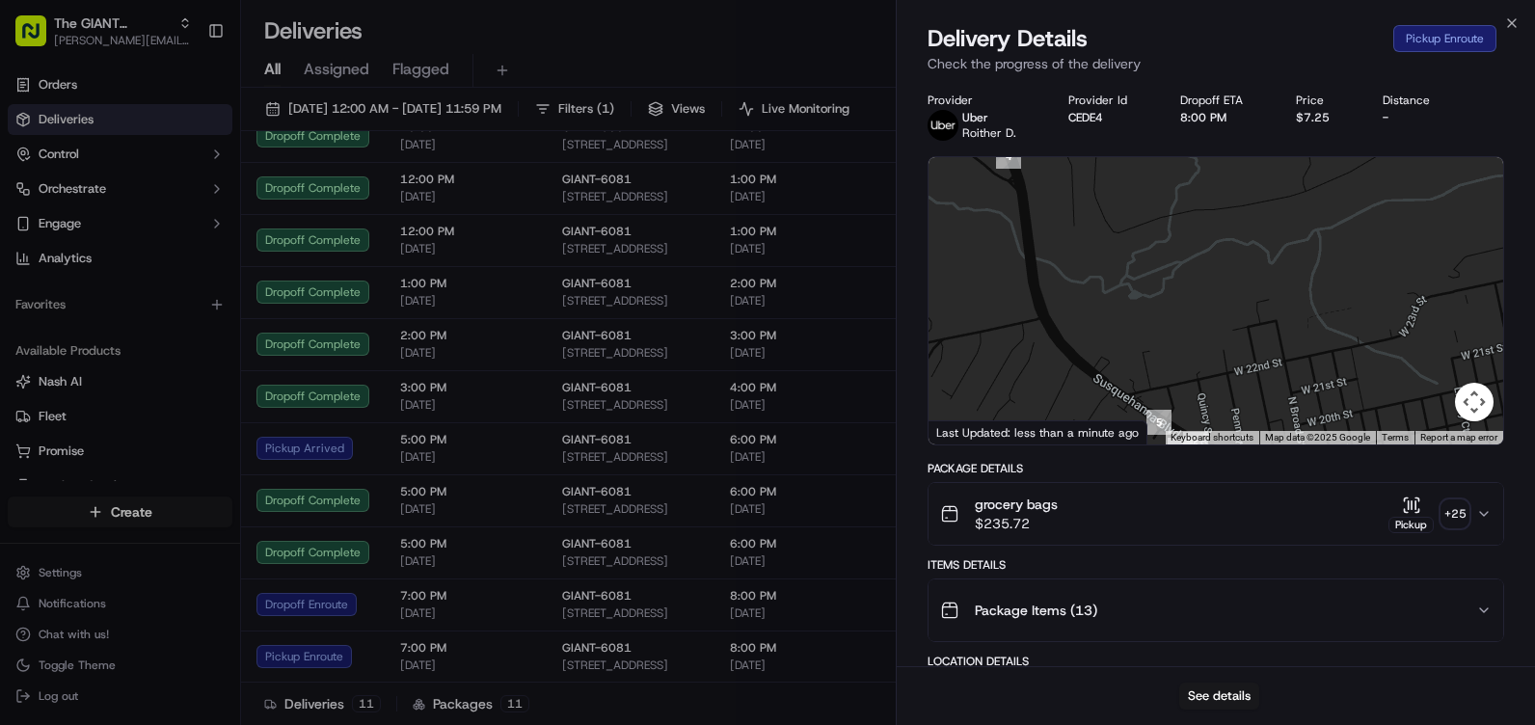
drag, startPoint x: 1204, startPoint y: 387, endPoint x: 1102, endPoint y: 154, distance: 254.7
click at [1102, 154] on div "Provider Uber Roither D. Provider Id CEDE4 Dropoff ETA 8:00 PM Price $7.25 Dist…" at bounding box center [1215, 731] width 576 height 1276
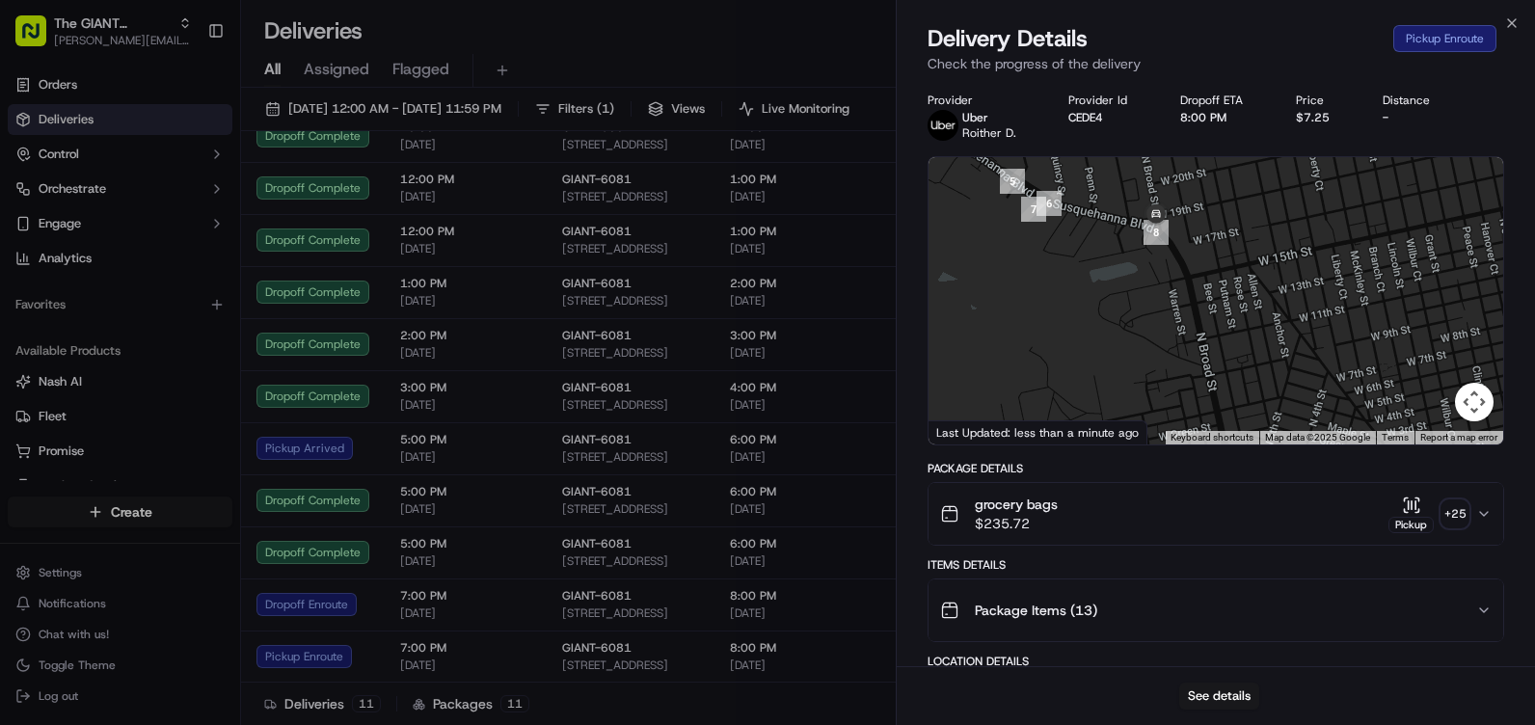
drag, startPoint x: 1340, startPoint y: 377, endPoint x: 1273, endPoint y: 267, distance: 128.4
click at [1275, 270] on div at bounding box center [1215, 300] width 574 height 287
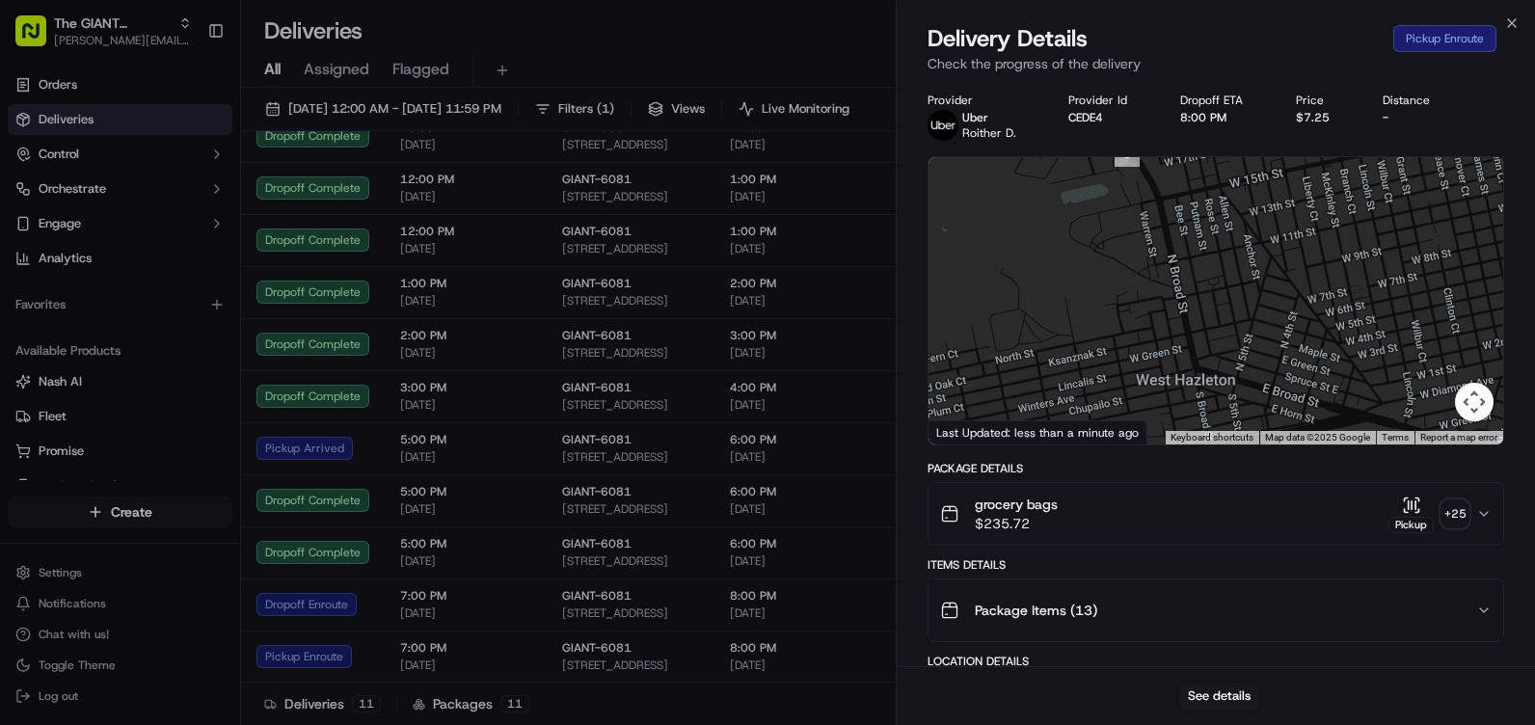
drag, startPoint x: 1245, startPoint y: 364, endPoint x: 1201, endPoint y: 213, distance: 157.7
click at [1204, 216] on div at bounding box center [1215, 300] width 574 height 287
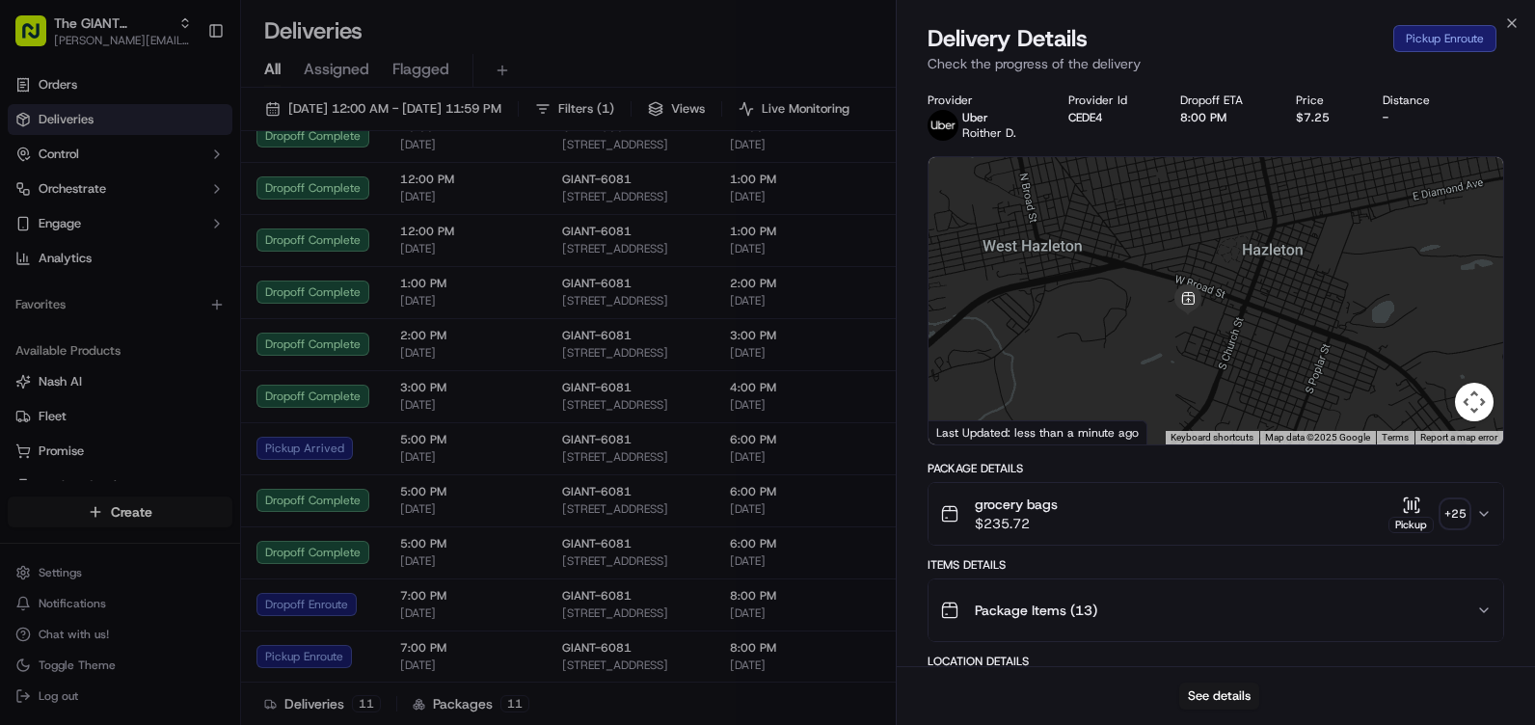
drag, startPoint x: 1266, startPoint y: 262, endPoint x: 1171, endPoint y: 357, distance: 133.6
click at [1169, 365] on div at bounding box center [1215, 300] width 574 height 287
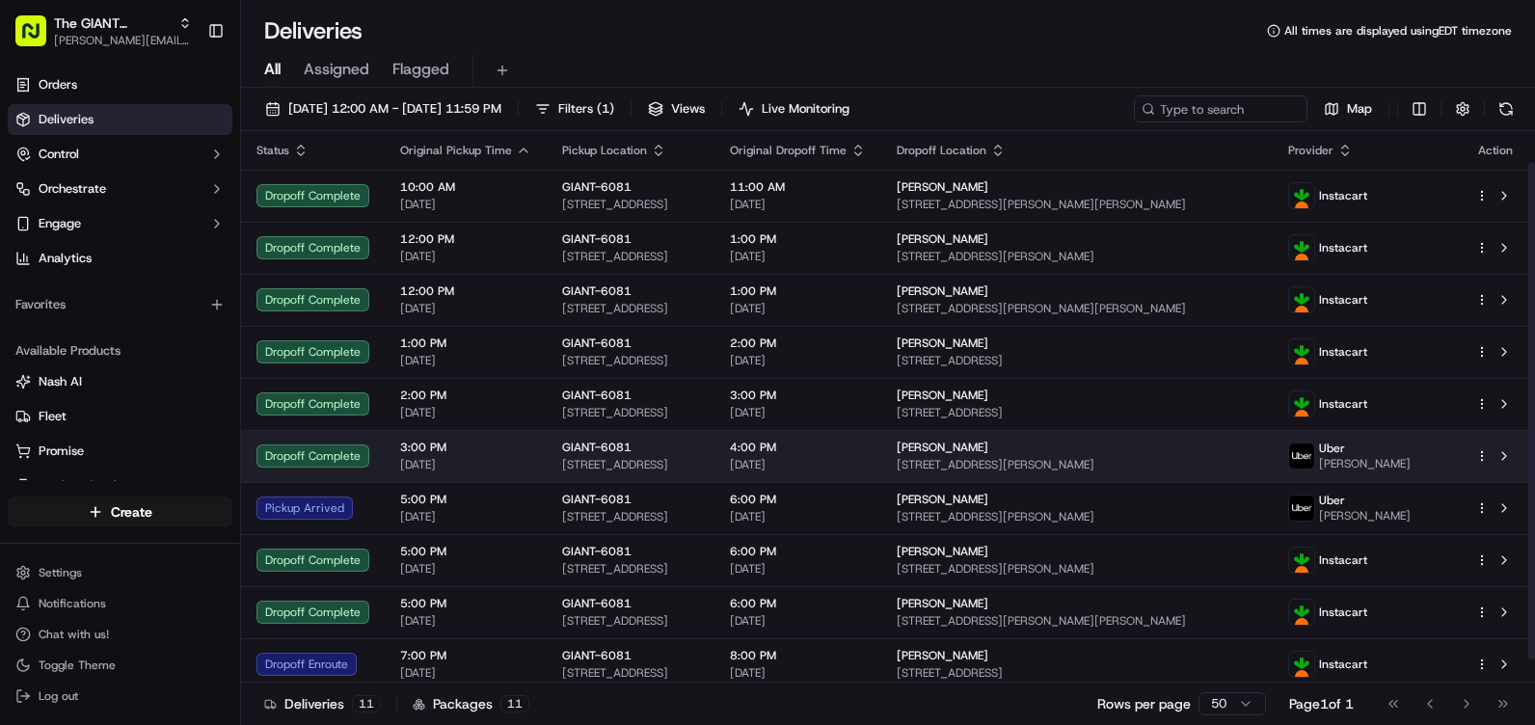
scroll to position [60, 0]
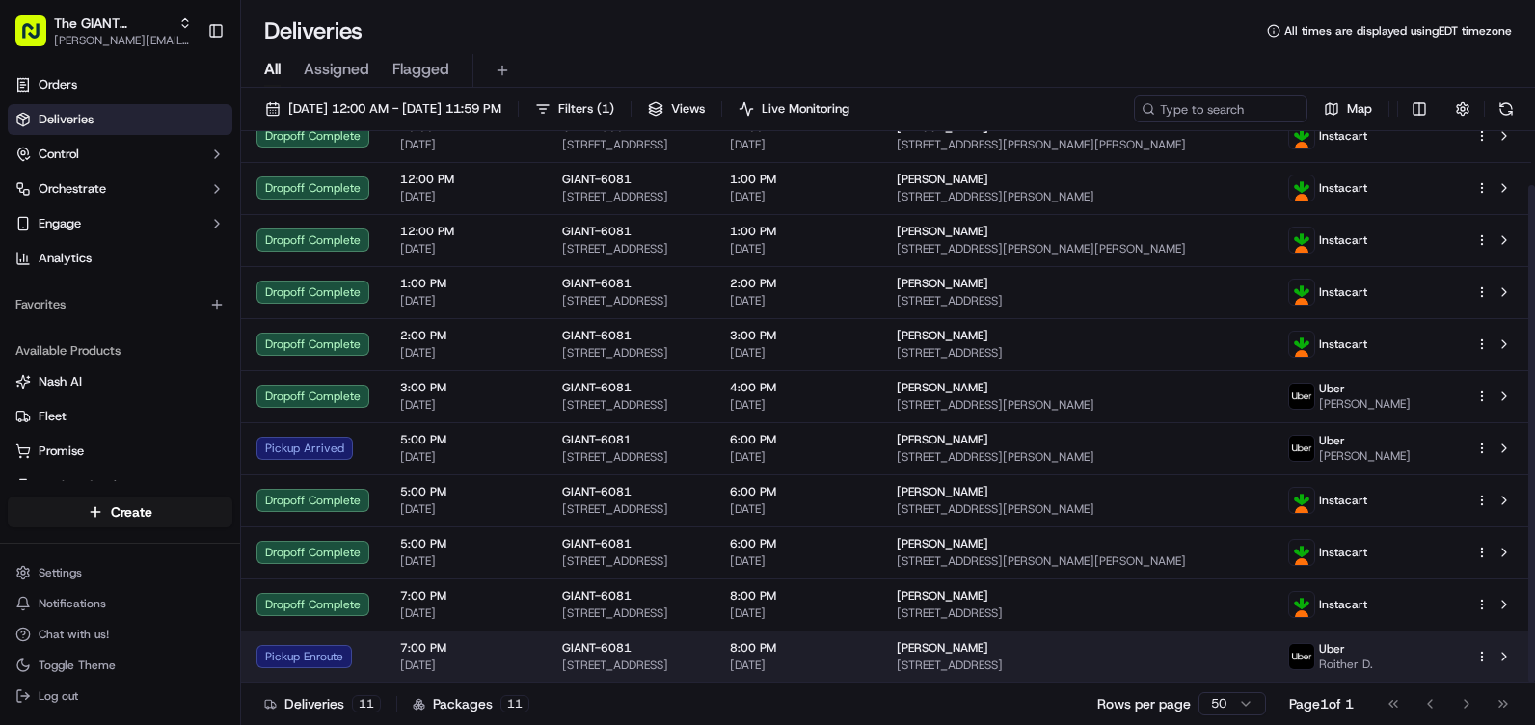
click at [332, 652] on div "Pickup Enroute" at bounding box center [312, 656] width 113 height 23
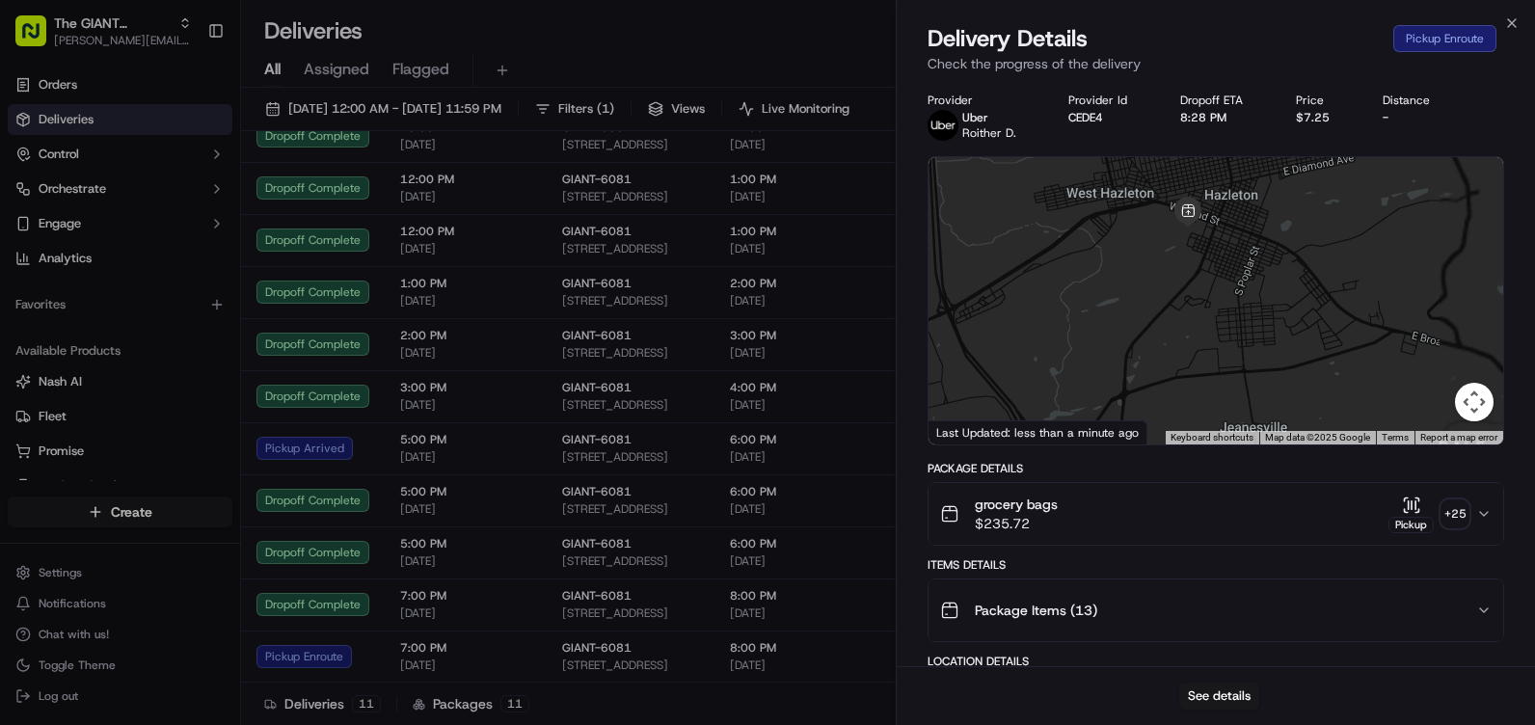
drag, startPoint x: 1128, startPoint y: 268, endPoint x: 1186, endPoint y: 393, distance: 138.0
click at [1186, 393] on div at bounding box center [1215, 300] width 574 height 287
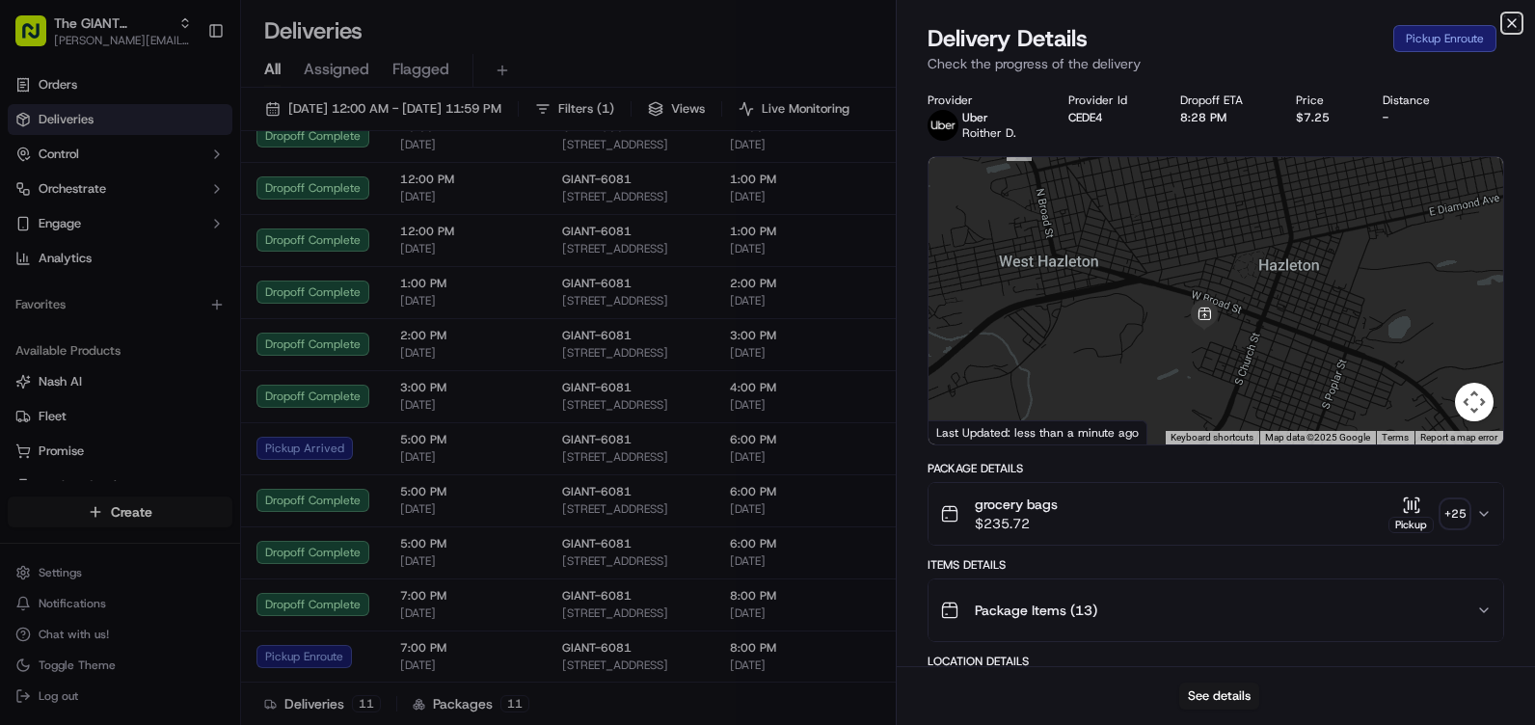
click at [1511, 25] on icon "button" at bounding box center [1511, 22] width 15 height 15
